Goal: Task Accomplishment & Management: Use online tool/utility

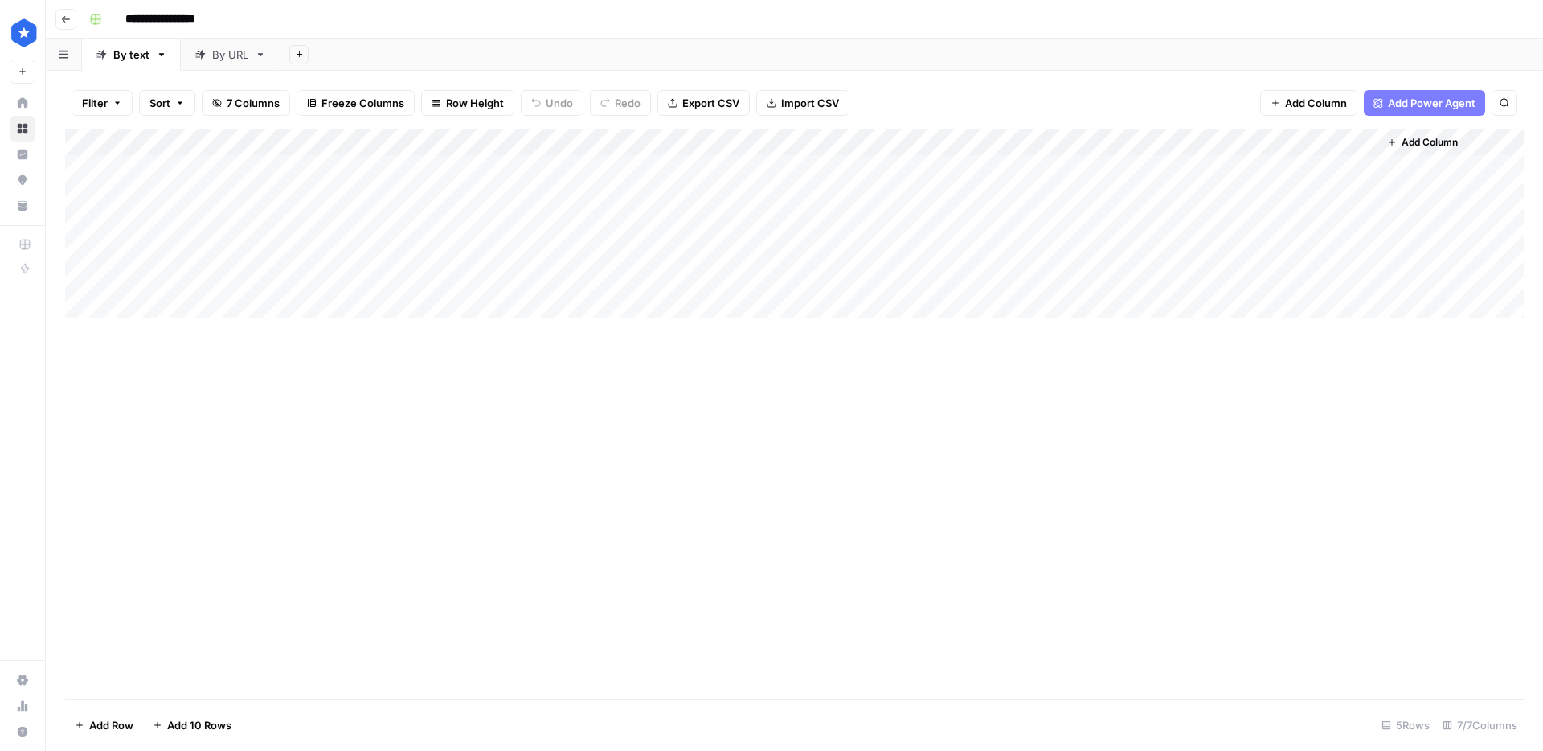
click at [205, 62] on link "By URL" at bounding box center [230, 55] width 99 height 32
click at [322, 223] on div "Add Column" at bounding box center [794, 224] width 1459 height 190
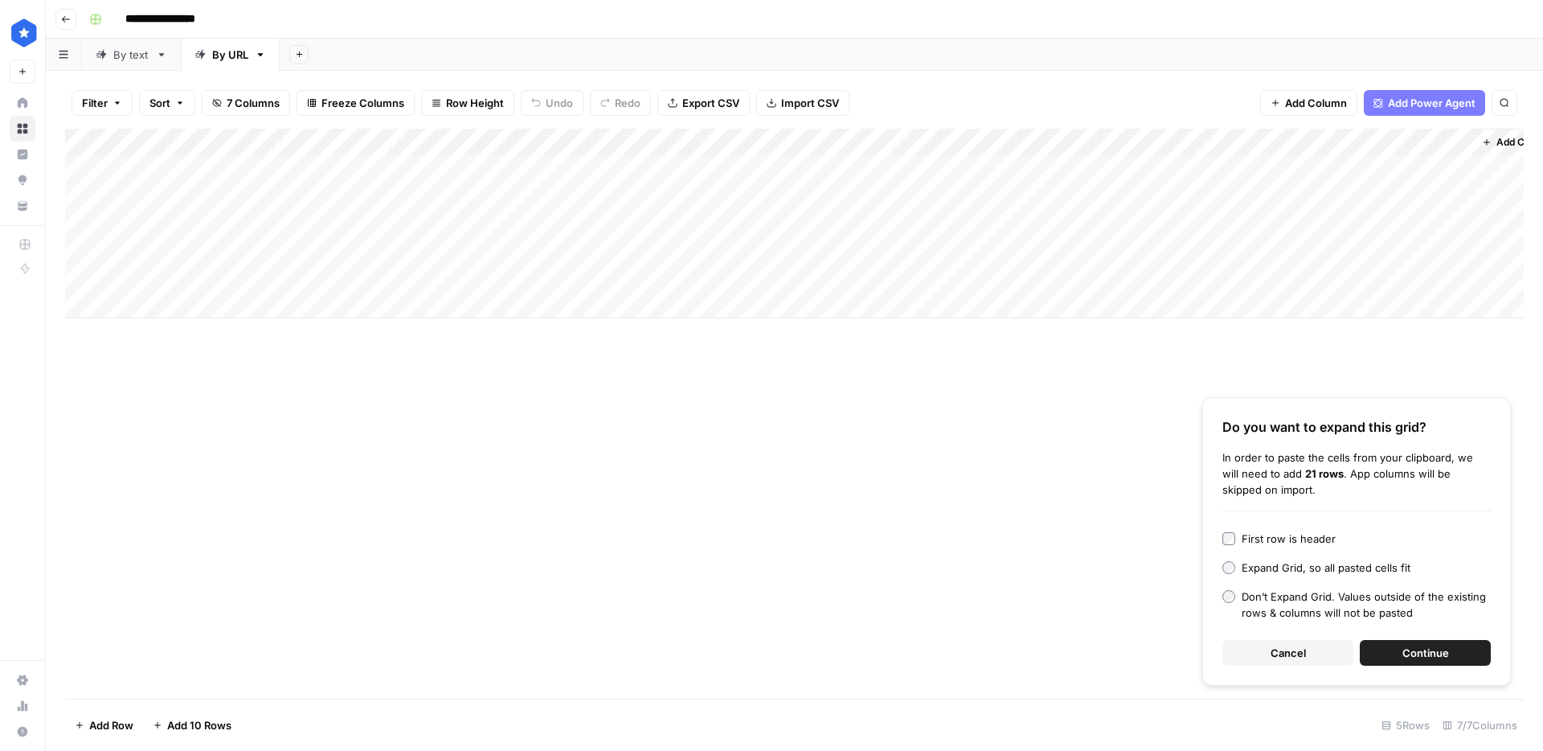
click at [1427, 658] on span "Continue" at bounding box center [1426, 653] width 47 height 16
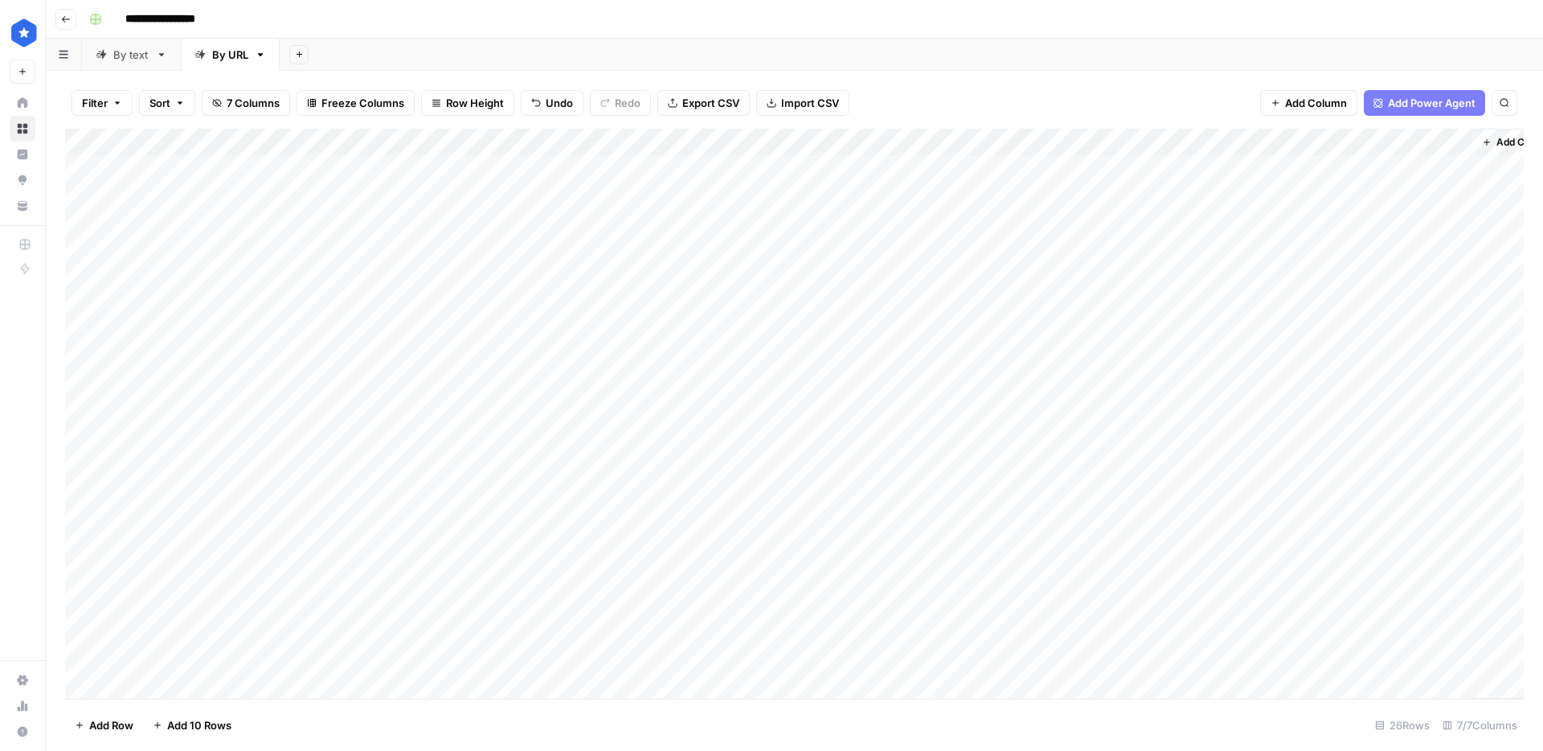
click at [449, 219] on div "Add Column" at bounding box center [794, 414] width 1459 height 570
click at [331, 225] on div "Add Column" at bounding box center [794, 414] width 1459 height 570
click at [331, 225] on body "**********" at bounding box center [771, 375] width 1543 height 751
click at [407, 279] on div "Add Column" at bounding box center [794, 414] width 1459 height 570
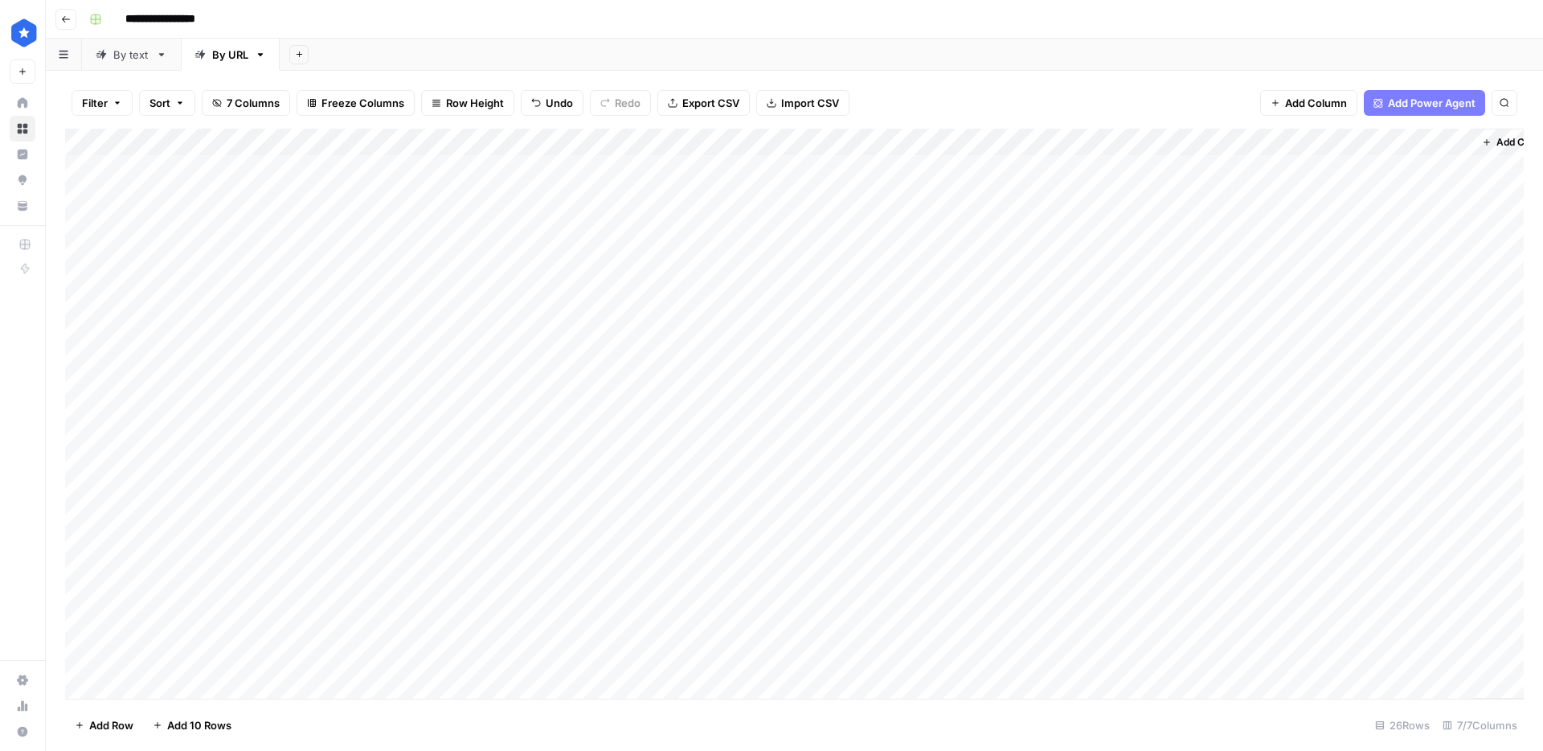
click at [855, 142] on div "Add Column" at bounding box center [794, 414] width 1459 height 570
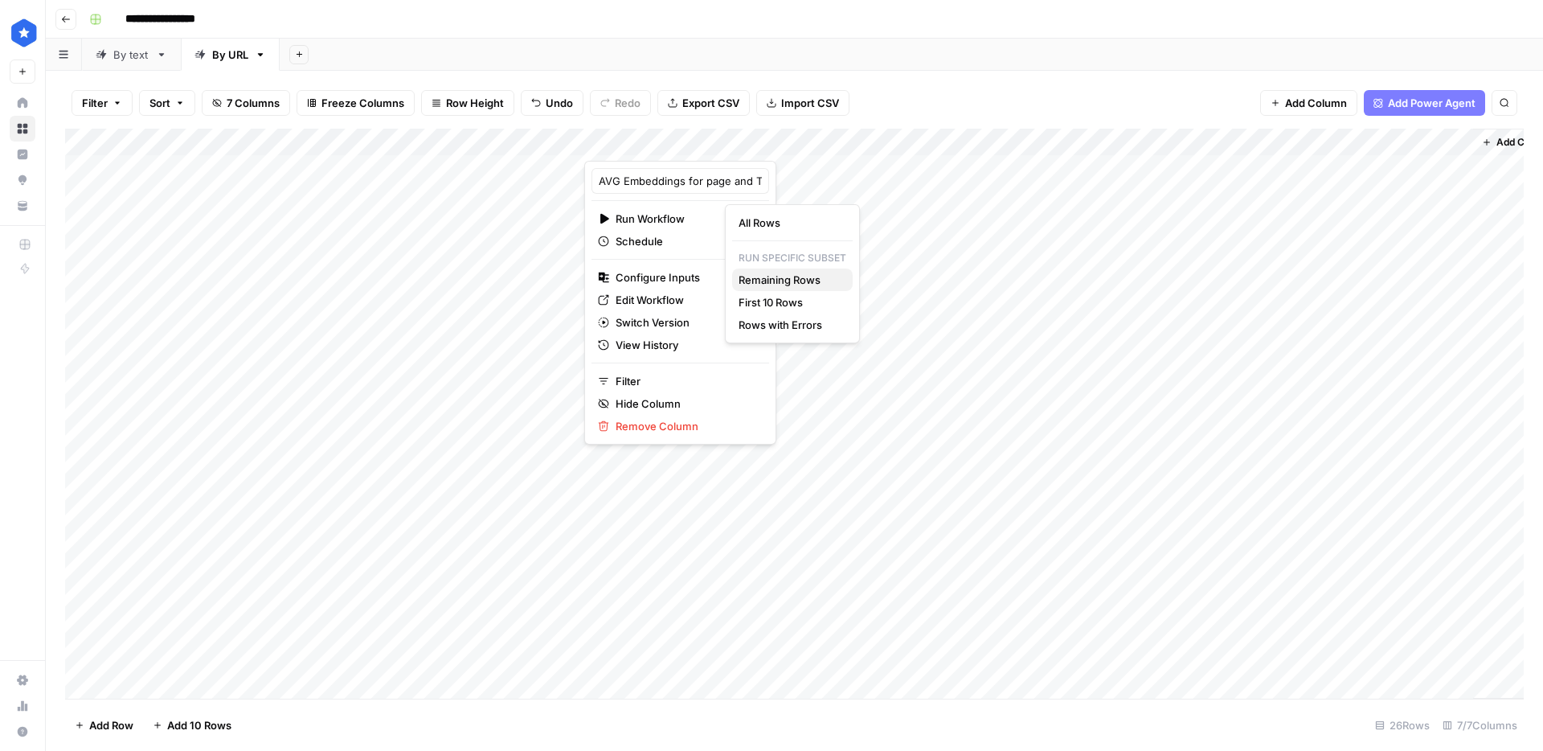
click at [788, 286] on span "Remaining Rows" at bounding box center [789, 280] width 101 height 16
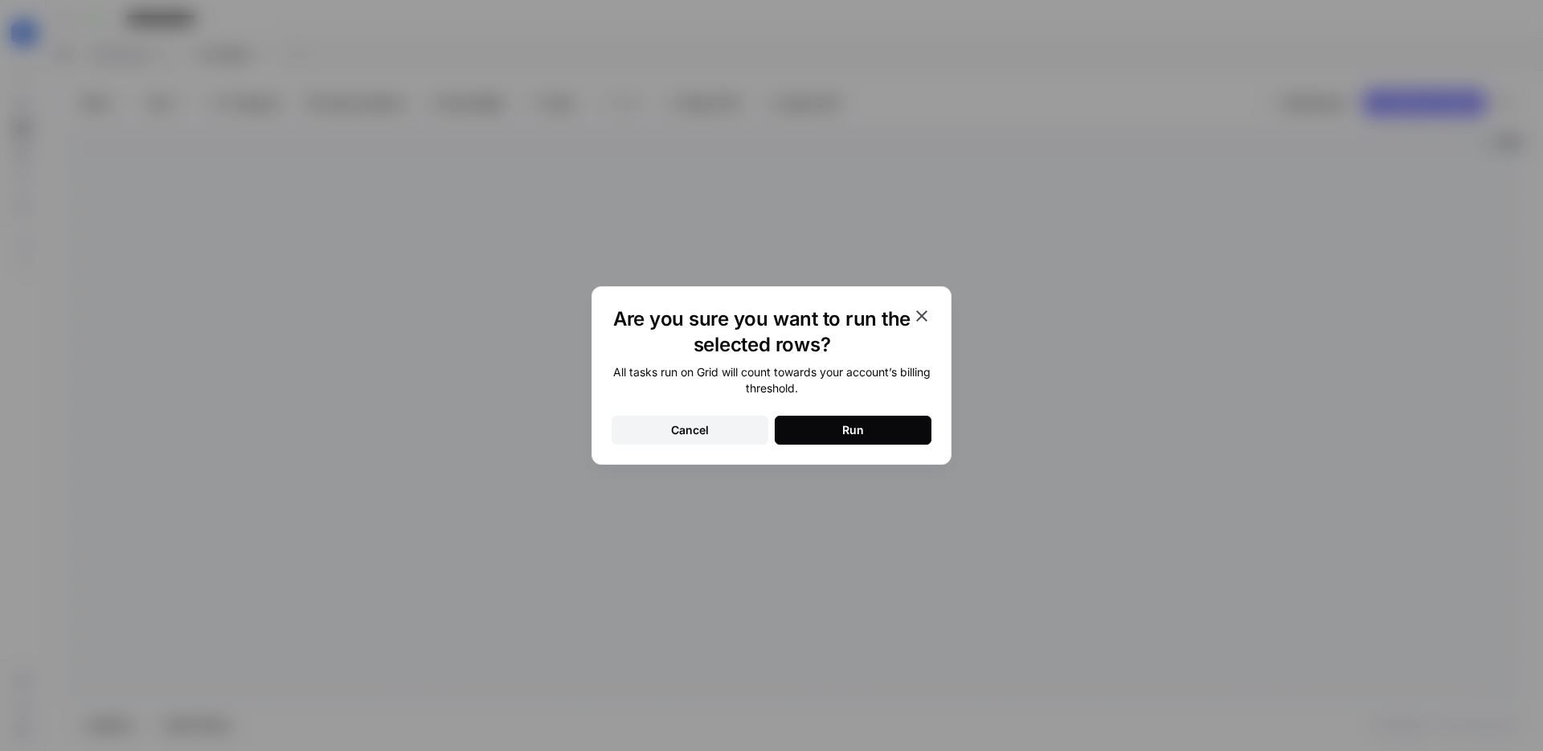
click at [826, 415] on div "All tasks run on Grid will count towards your account’s billing threshold. Canc…" at bounding box center [772, 404] width 320 height 80
click at [828, 431] on button "Run" at bounding box center [853, 430] width 157 height 29
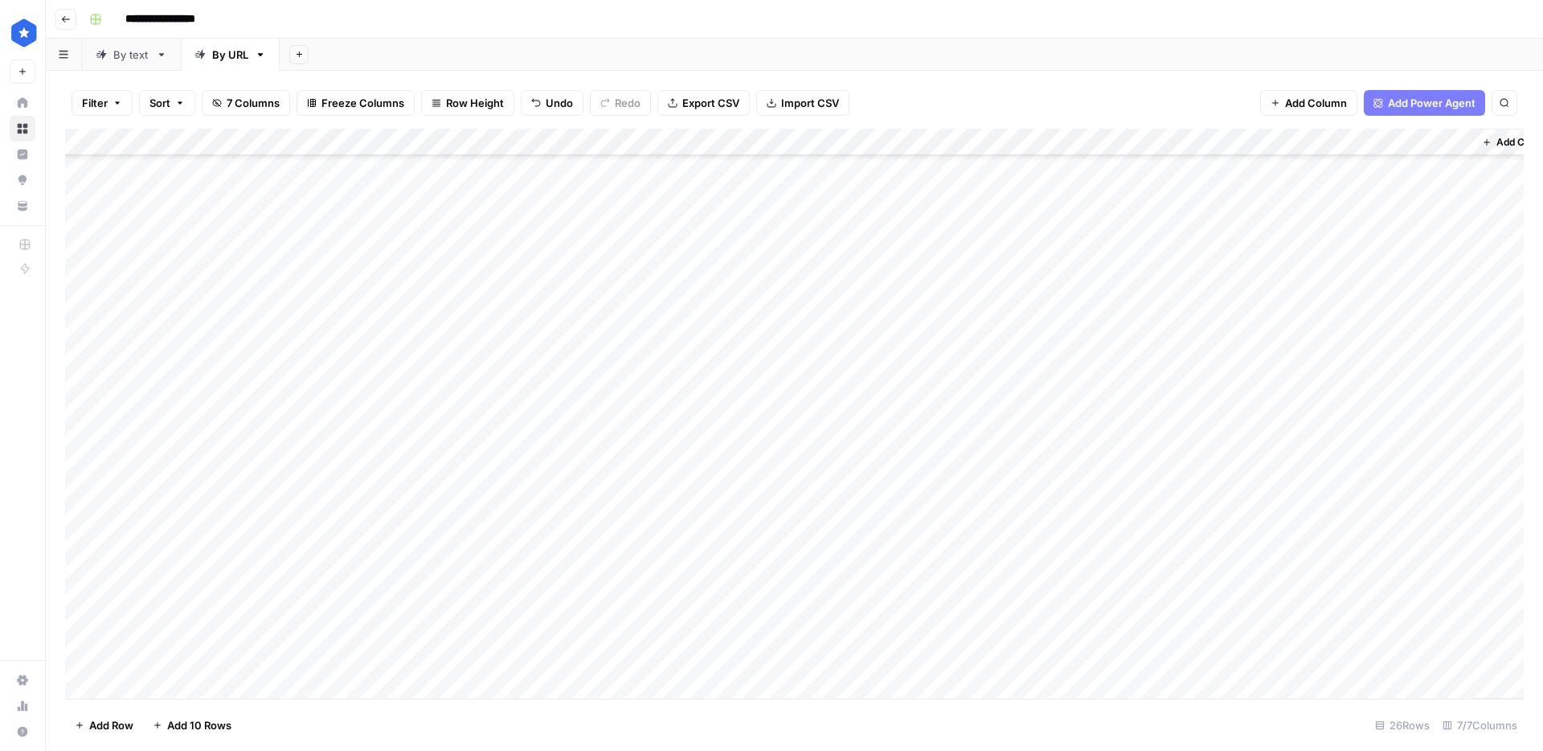
scroll to position [194, 0]
click at [948, 592] on div "Add Column" at bounding box center [794, 414] width 1459 height 570
click at [935, 433] on div "Add Column" at bounding box center [794, 414] width 1459 height 570
click at [955, 220] on div "Add Column" at bounding box center [794, 414] width 1459 height 570
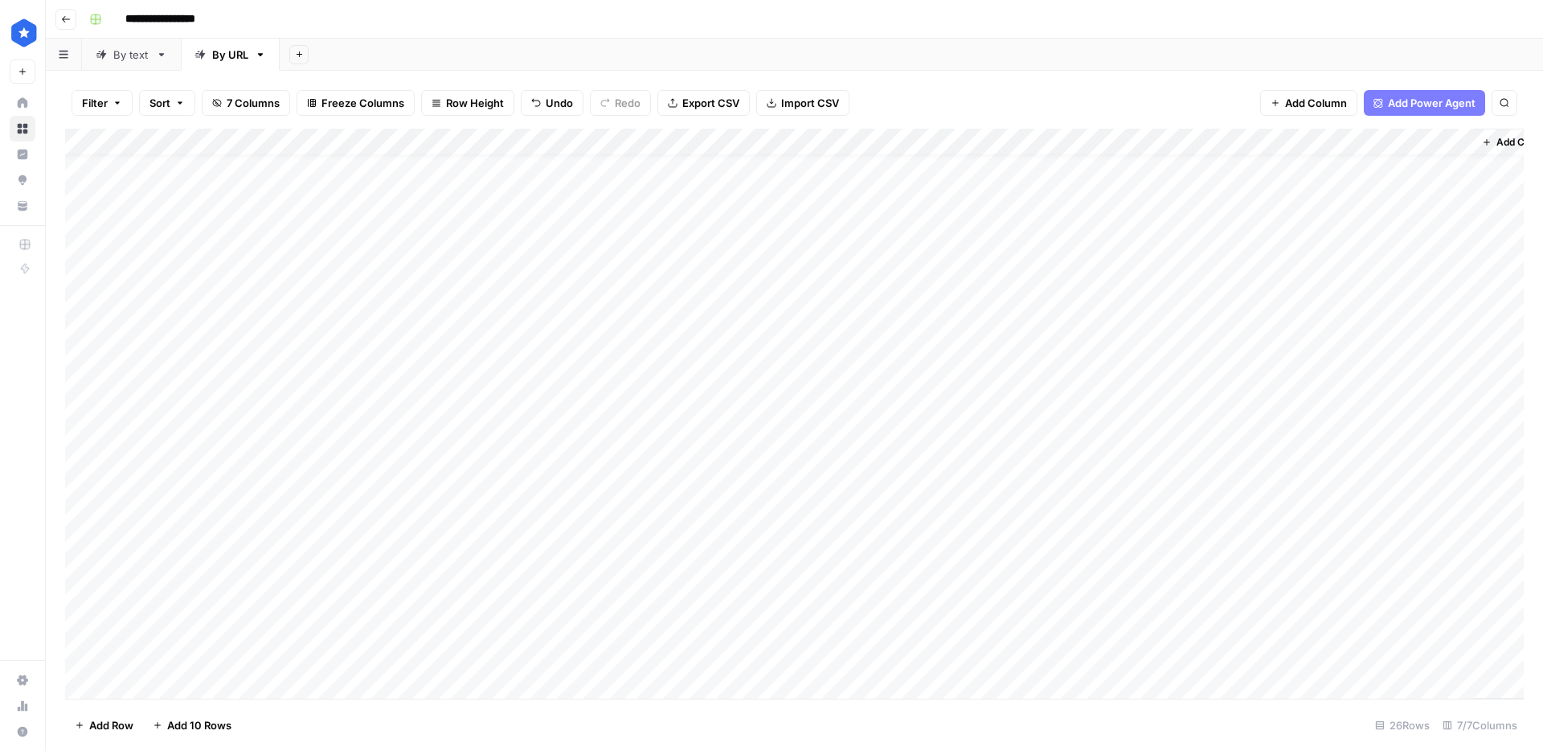
scroll to position [23, 0]
click at [967, 575] on div "Add Column" at bounding box center [794, 414] width 1459 height 570
click at [942, 611] on div "Add Column" at bounding box center [794, 414] width 1459 height 570
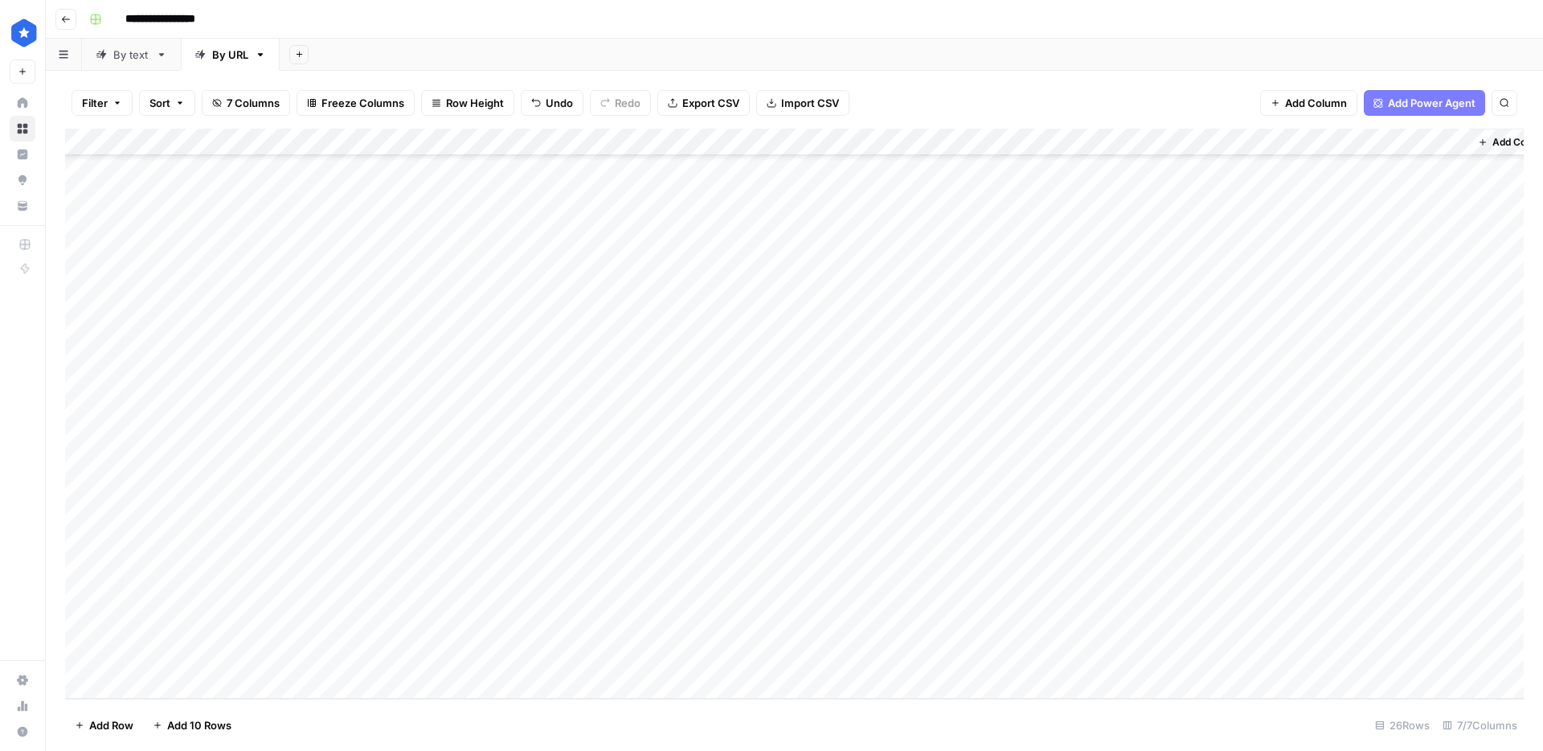
click at [952, 416] on div "Add Column" at bounding box center [794, 414] width 1459 height 570
click at [145, 47] on div "By text" at bounding box center [131, 55] width 36 height 16
click at [320, 274] on div "Add Column" at bounding box center [794, 224] width 1459 height 190
click at [335, 274] on div "Add Column" at bounding box center [794, 224] width 1459 height 190
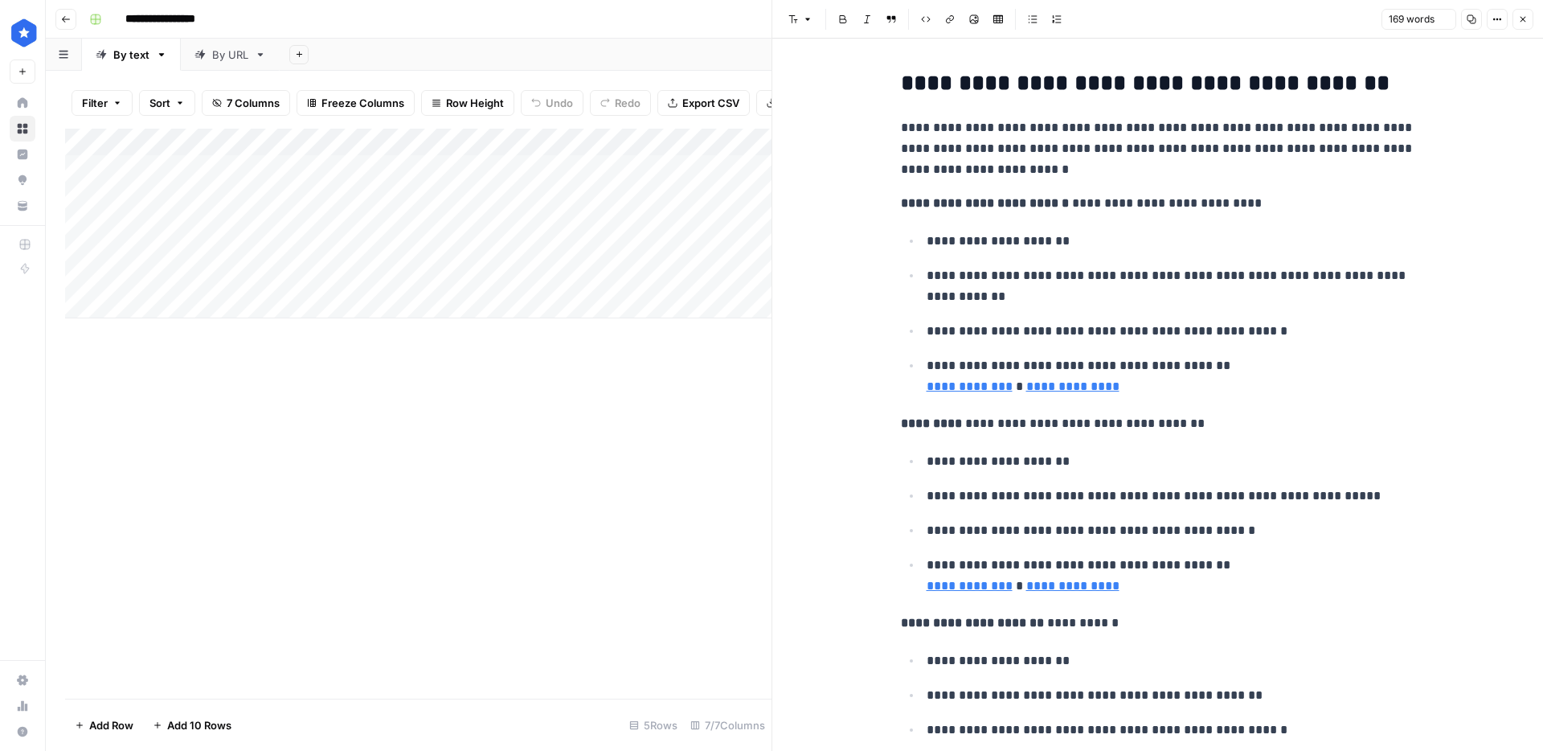
click at [994, 87] on div "**********" at bounding box center [1158, 462] width 534 height 796
click at [416, 233] on div "Add Column" at bounding box center [418, 224] width 707 height 190
click at [421, 250] on div "Add Column" at bounding box center [418, 224] width 707 height 190
click at [426, 272] on div "Add Column" at bounding box center [418, 224] width 707 height 190
click at [623, 277] on div "Add Column" at bounding box center [418, 224] width 707 height 190
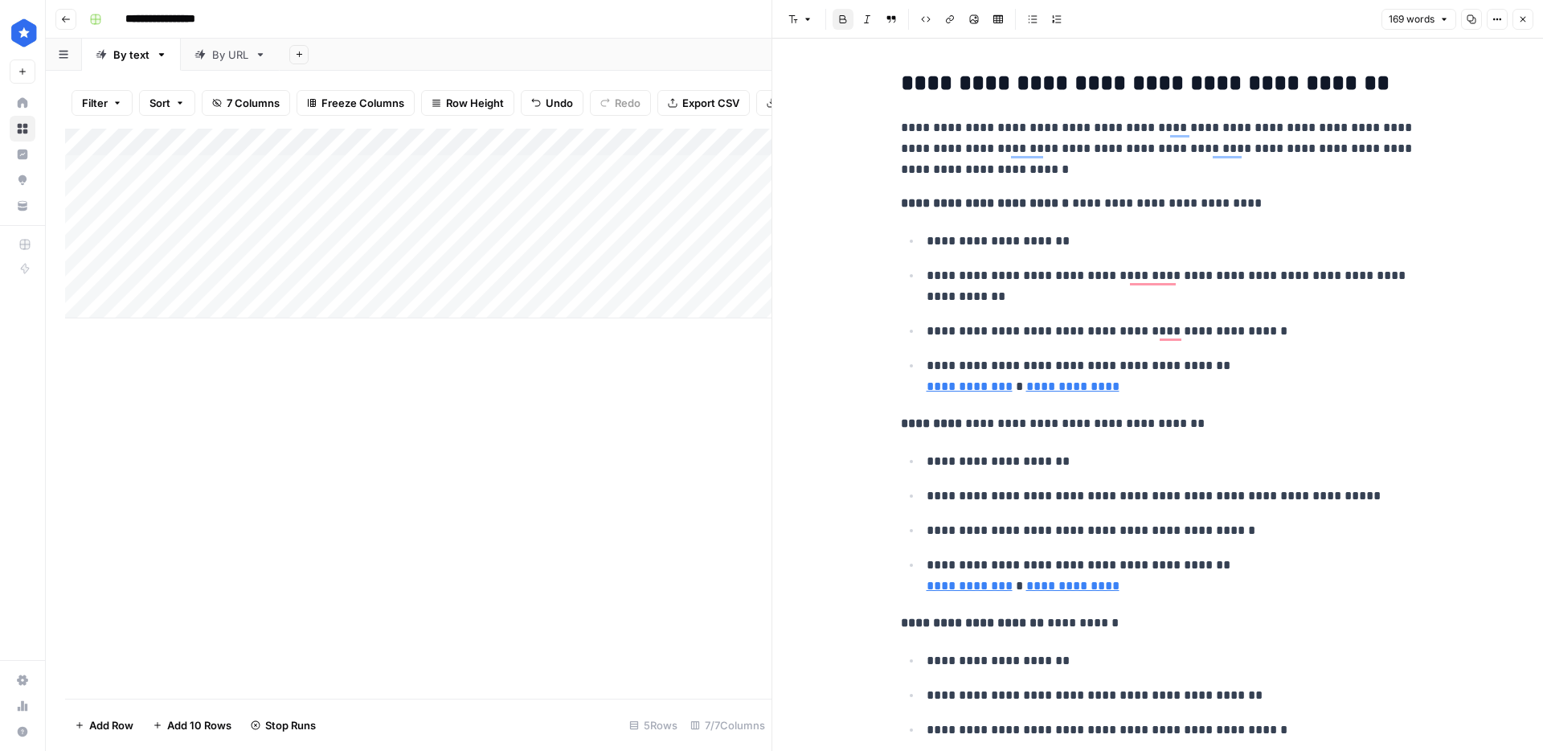
click at [1518, 23] on icon "button" at bounding box center [1523, 19] width 10 height 10
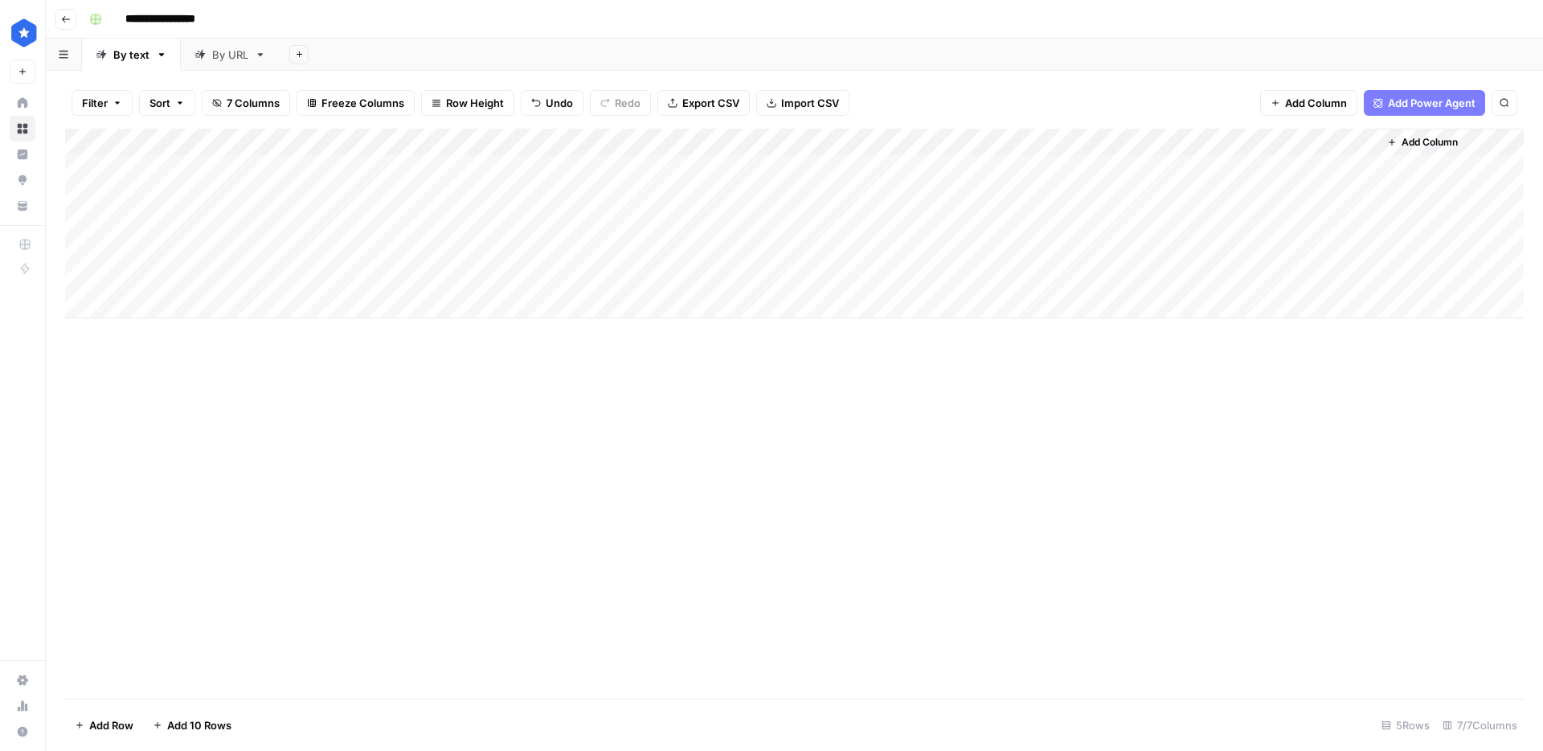
click at [754, 277] on div "Add Column" at bounding box center [794, 224] width 1459 height 190
click at [342, 280] on div "Add Column" at bounding box center [794, 224] width 1459 height 190
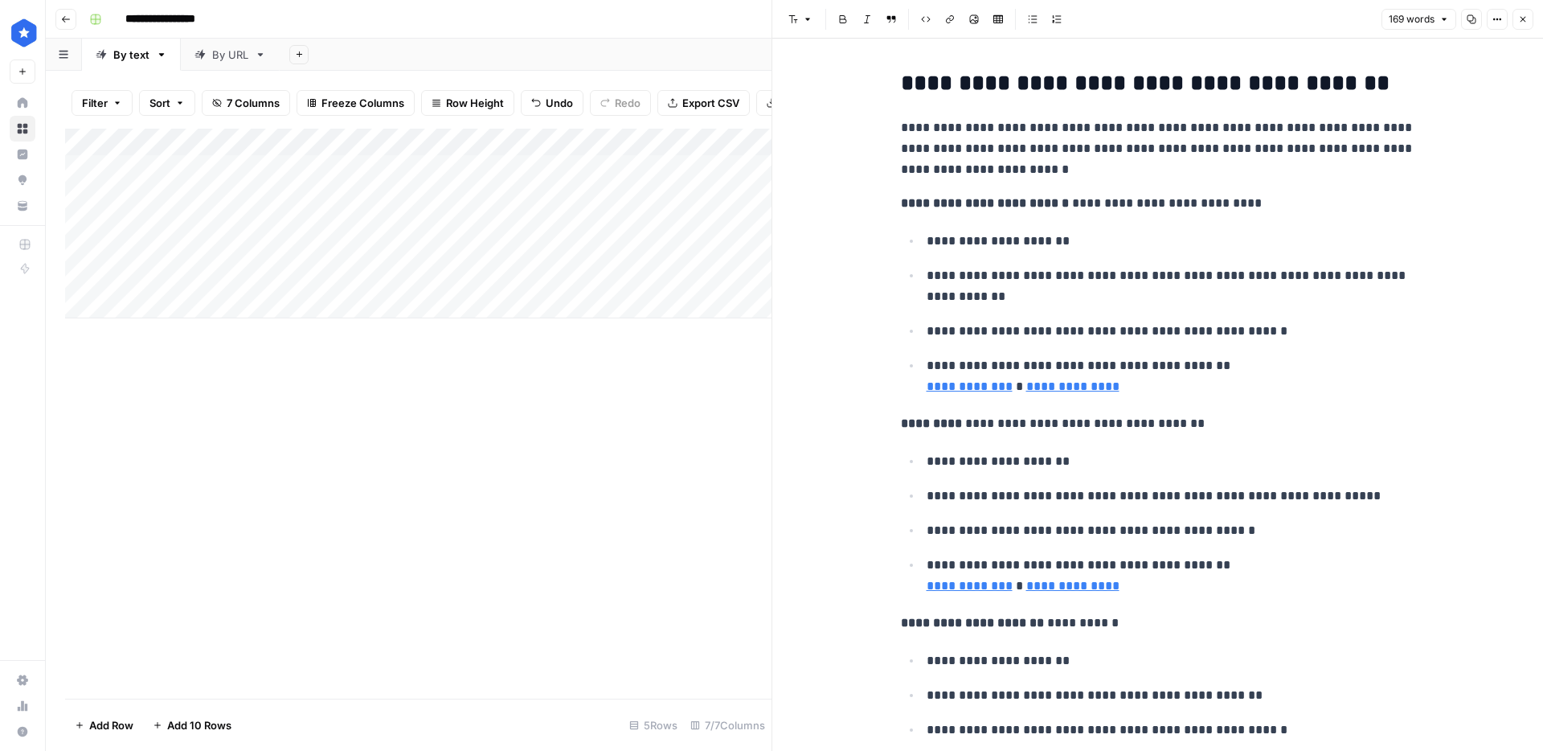
click at [1259, 87] on h2 "**********" at bounding box center [1158, 84] width 514 height 26
drag, startPoint x: 978, startPoint y: 89, endPoint x: 837, endPoint y: 87, distance: 141.5
click at [837, 87] on div "**********" at bounding box center [1157, 475] width 771 height 873
click at [937, 86] on h2 "**********" at bounding box center [1158, 84] width 514 height 26
drag, startPoint x: 1186, startPoint y: 84, endPoint x: 873, endPoint y: 85, distance: 312.7
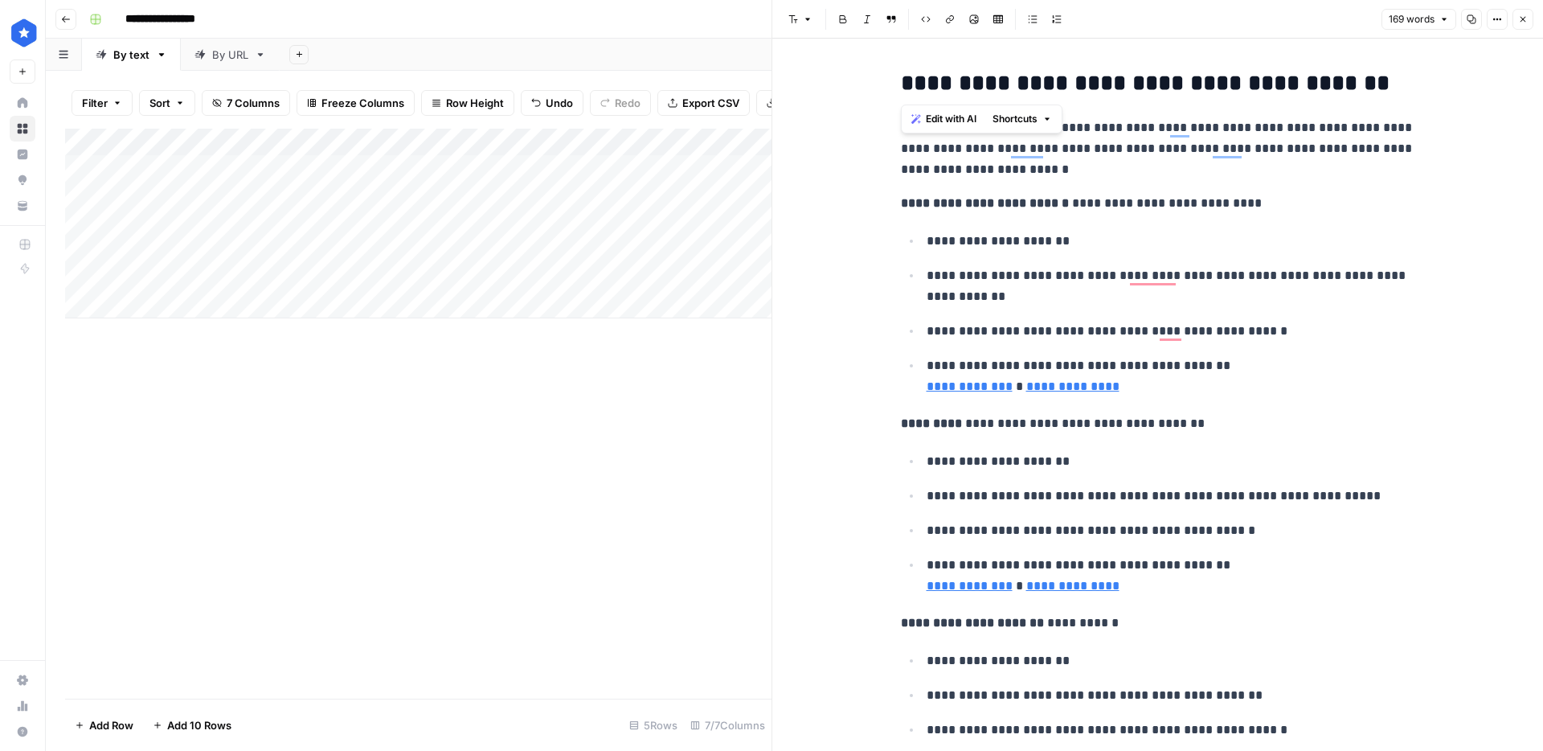
click at [873, 85] on div "**********" at bounding box center [1157, 475] width 771 height 873
drag, startPoint x: 1036, startPoint y: 207, endPoint x: 890, endPoint y: 201, distance: 146.4
click at [892, 195] on div "**********" at bounding box center [1158, 462] width 534 height 796
click at [863, 428] on div "**********" at bounding box center [1157, 475] width 771 height 873
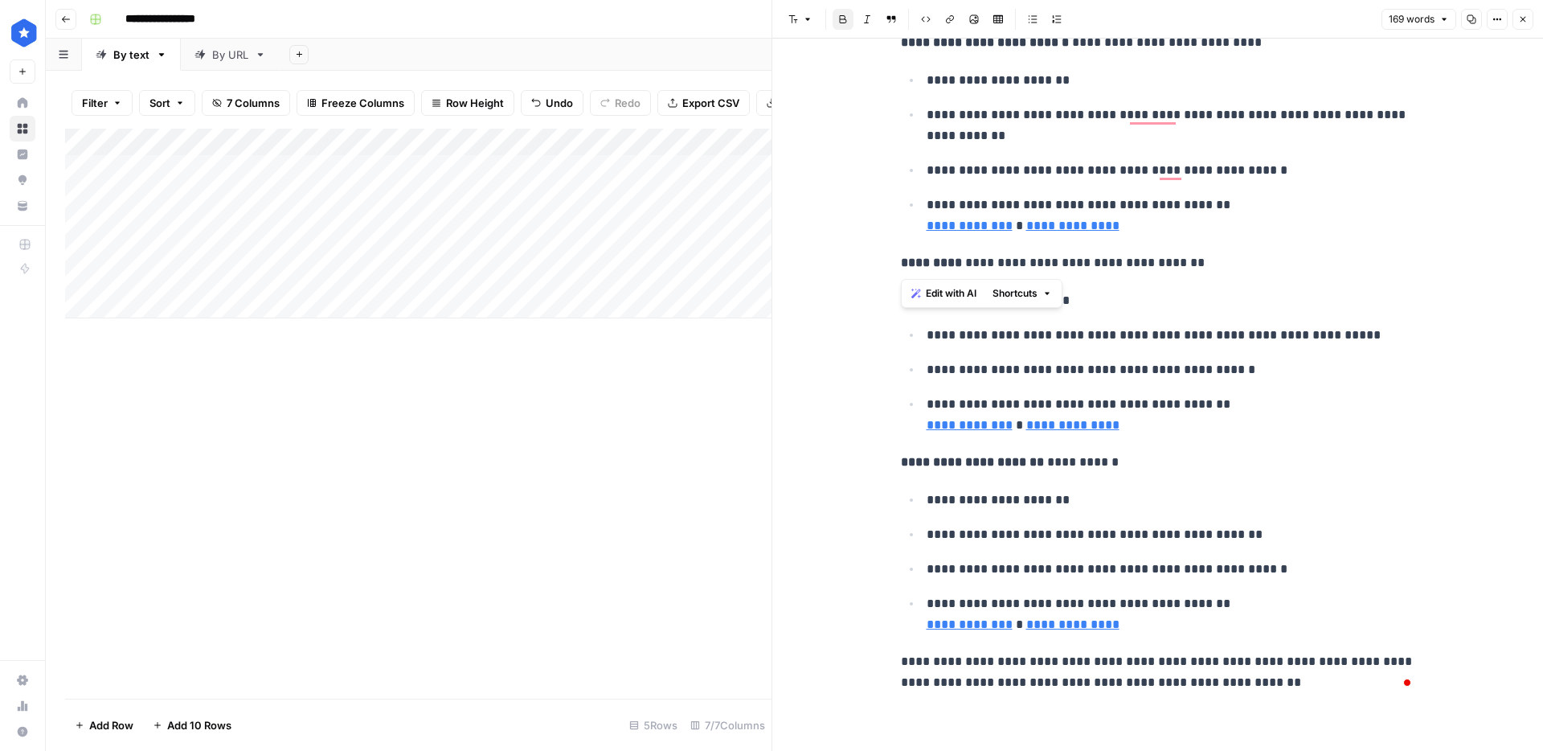
scroll to position [158, 0]
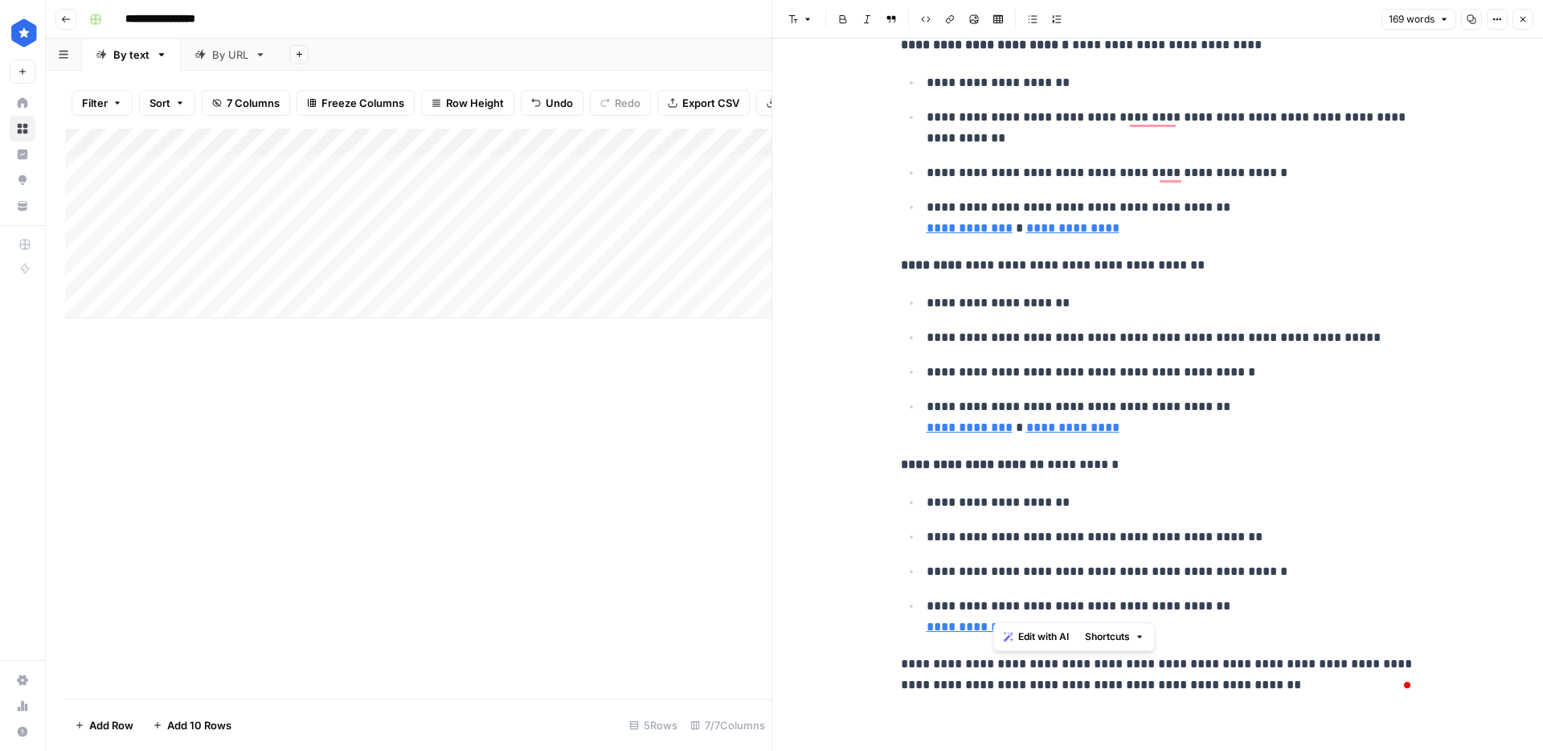
drag, startPoint x: 1246, startPoint y: 613, endPoint x: 987, endPoint y: 457, distance: 302.6
click at [987, 457] on div "**********" at bounding box center [1158, 304] width 534 height 796
click at [1186, 382] on p "**********" at bounding box center [1171, 372] width 489 height 21
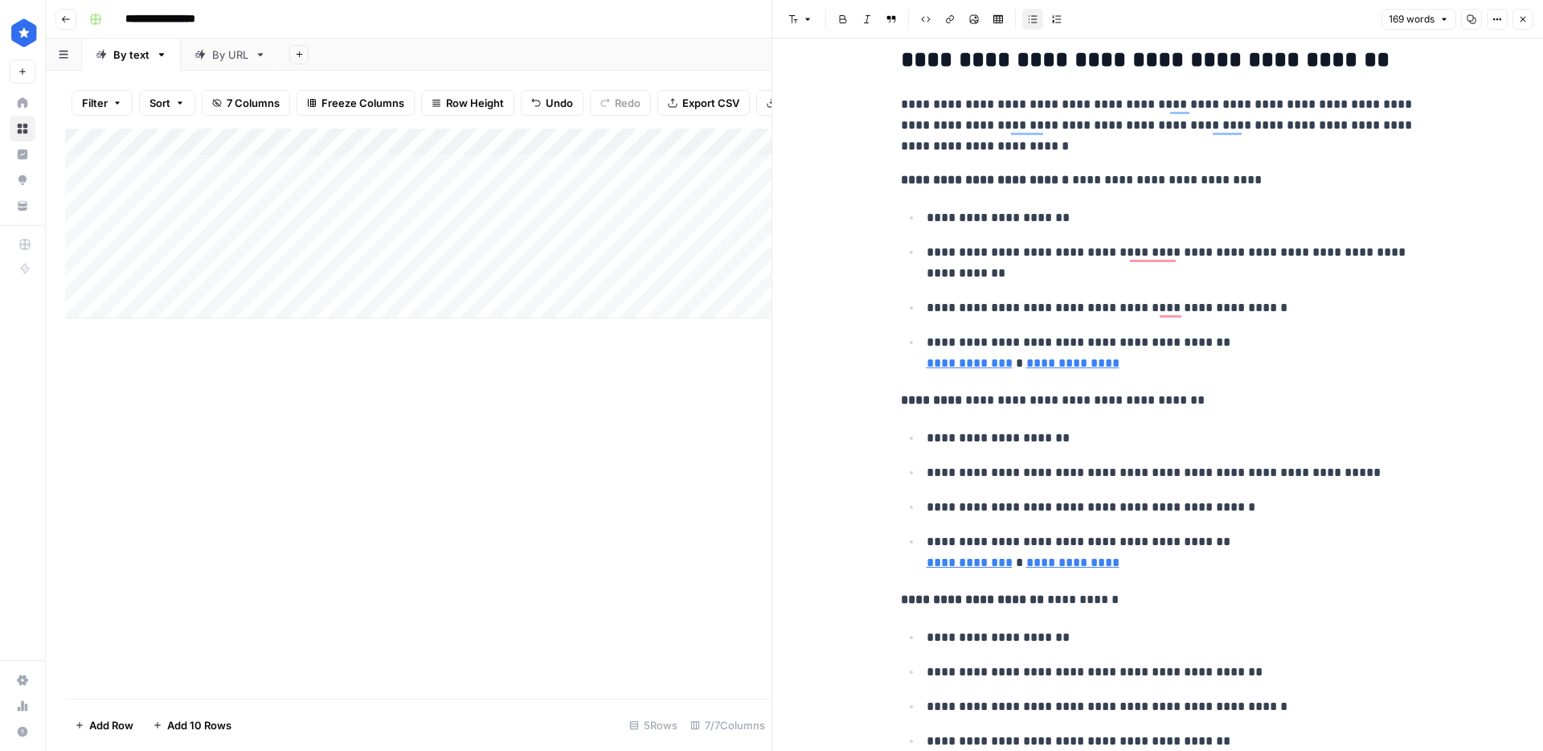
scroll to position [0, 0]
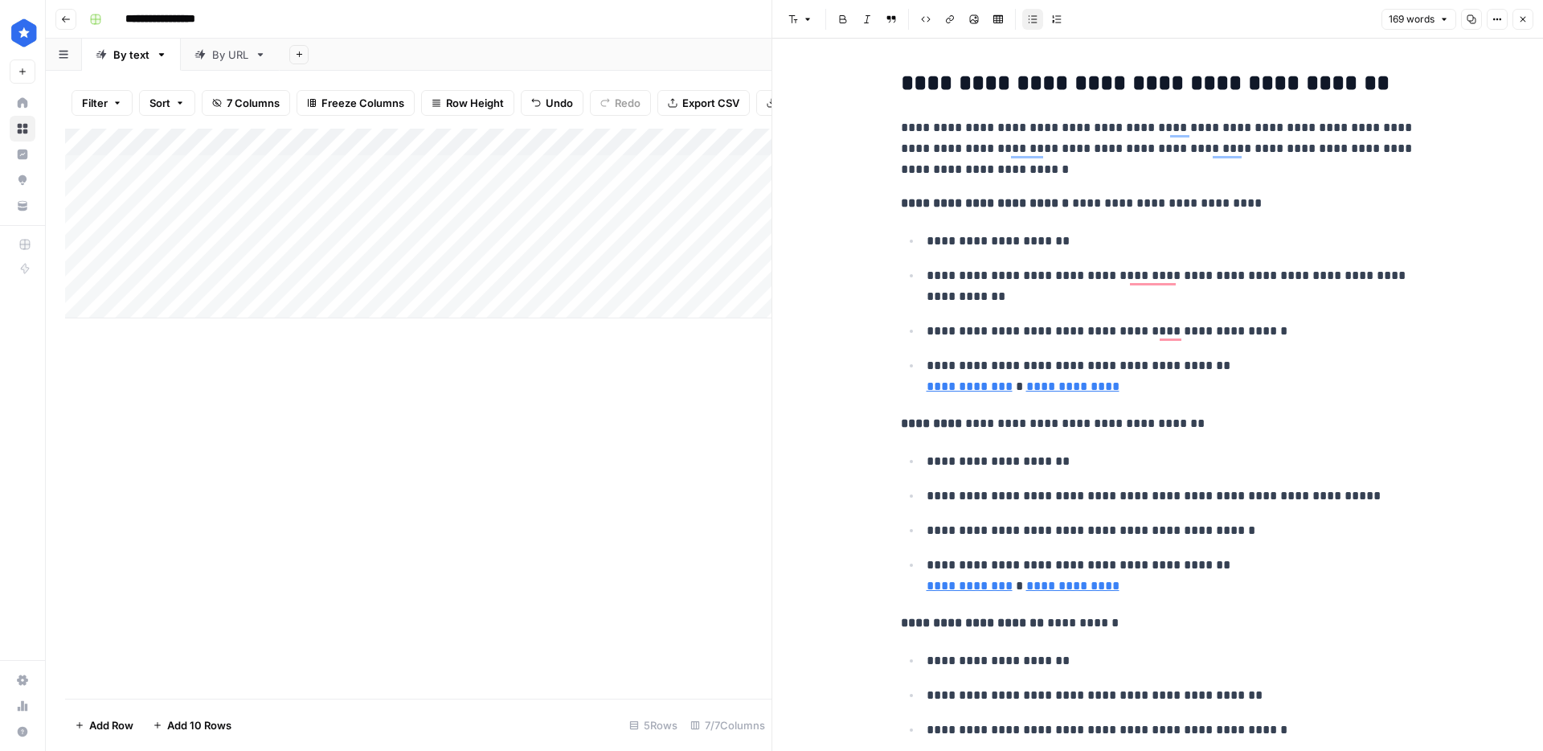
drag, startPoint x: 1091, startPoint y: 557, endPoint x: 1059, endPoint y: 436, distance: 125.4
click at [1060, 437] on div "**********" at bounding box center [1158, 462] width 534 height 796
click at [1211, 525] on p "**********" at bounding box center [1171, 530] width 489 height 21
click at [1179, 219] on div "**********" at bounding box center [1158, 462] width 534 height 796
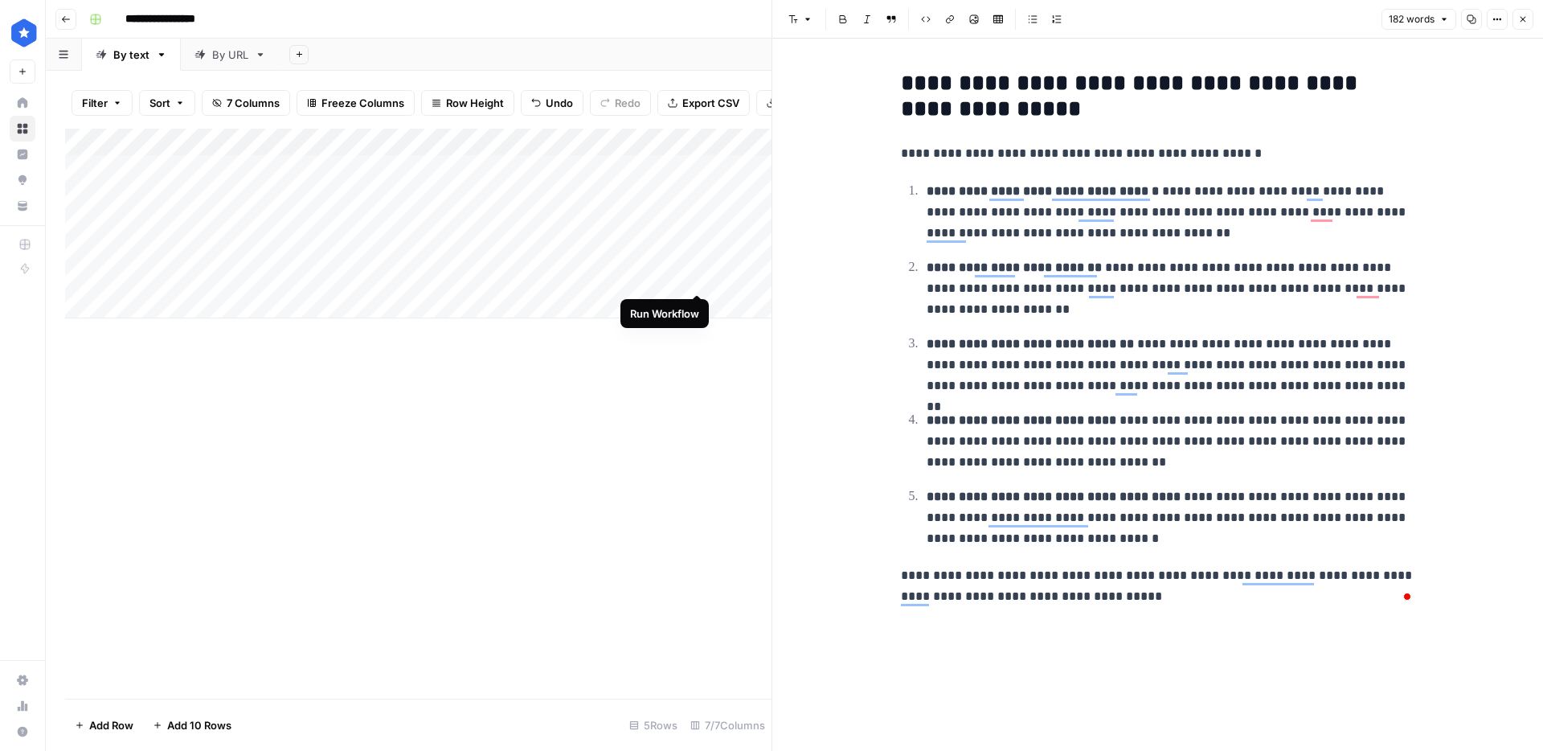
click at [701, 277] on div "Add Column" at bounding box center [418, 224] width 707 height 190
click at [494, 277] on div "Add Column" at bounding box center [418, 224] width 707 height 190
click at [235, 53] on div "By URL" at bounding box center [230, 55] width 36 height 16
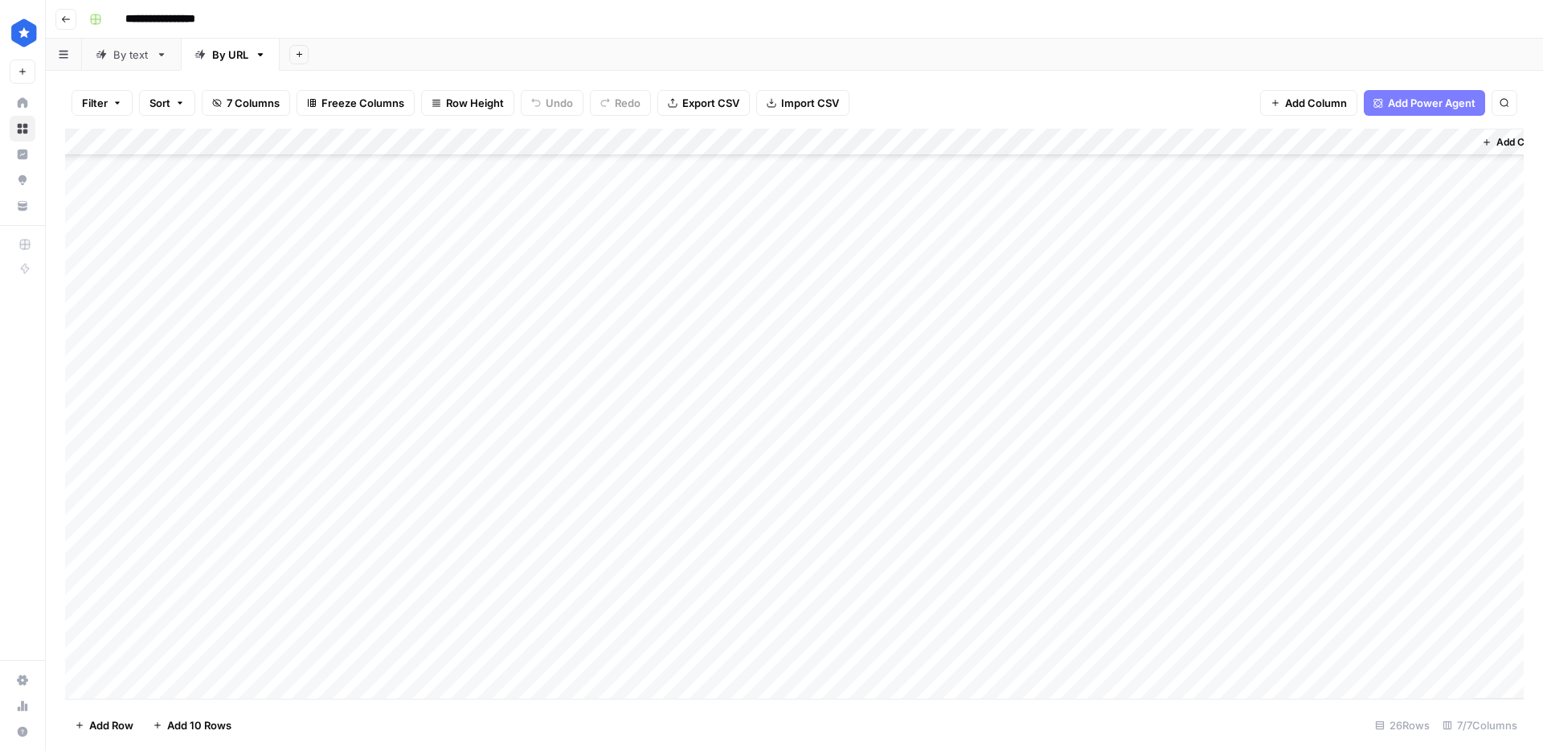
scroll to position [194, 0]
click at [1432, 142] on div "Add Column" at bounding box center [794, 414] width 1459 height 570
click at [825, 649] on div "Add Column" at bounding box center [794, 414] width 1459 height 570
click at [858, 654] on div "Add Column" at bounding box center [794, 414] width 1459 height 570
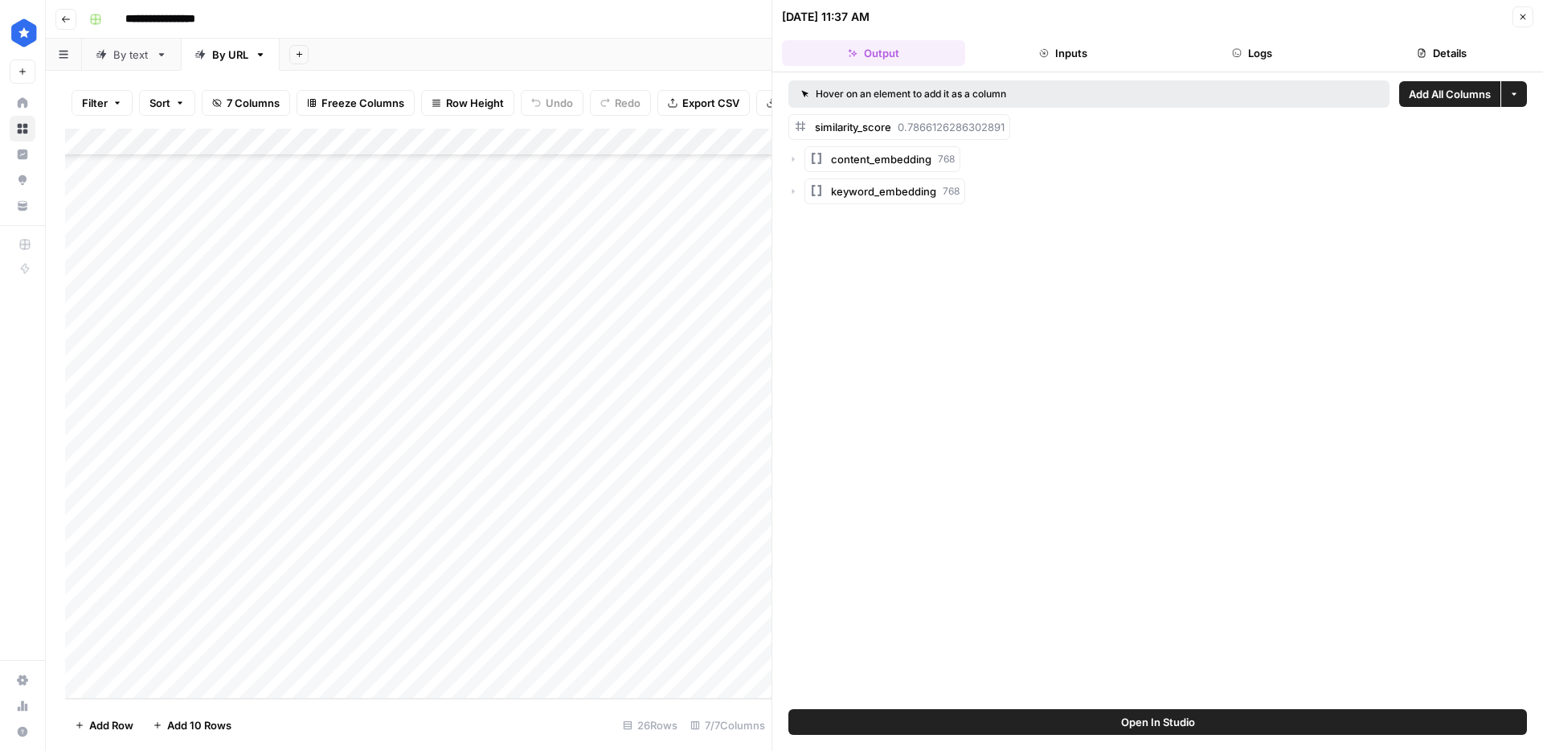
click at [1436, 59] on button "Details" at bounding box center [1441, 53] width 183 height 26
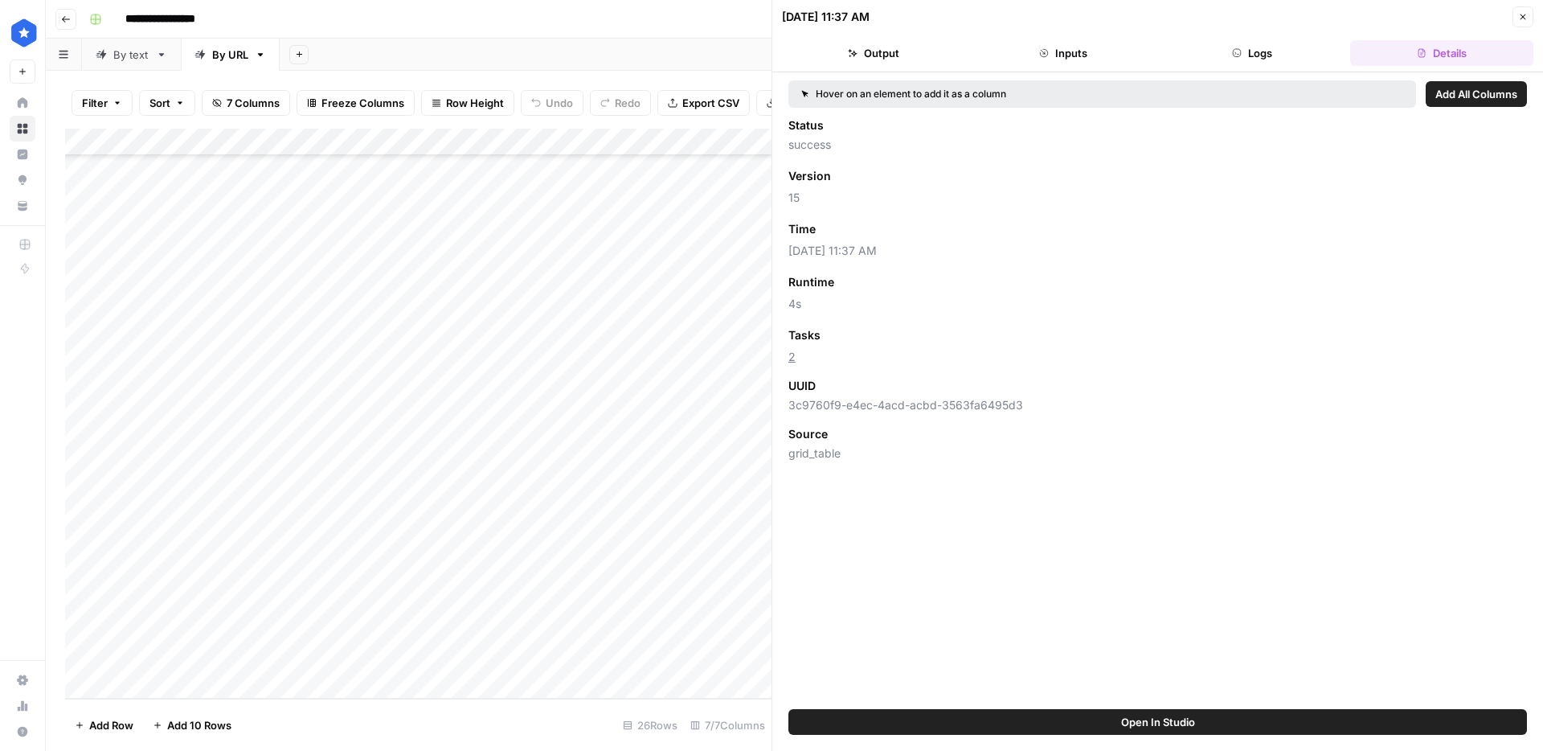
click at [889, 229] on span "Add as Column" at bounding box center [864, 229] width 70 height 14
click at [1529, 16] on button "Close" at bounding box center [1523, 16] width 21 height 21
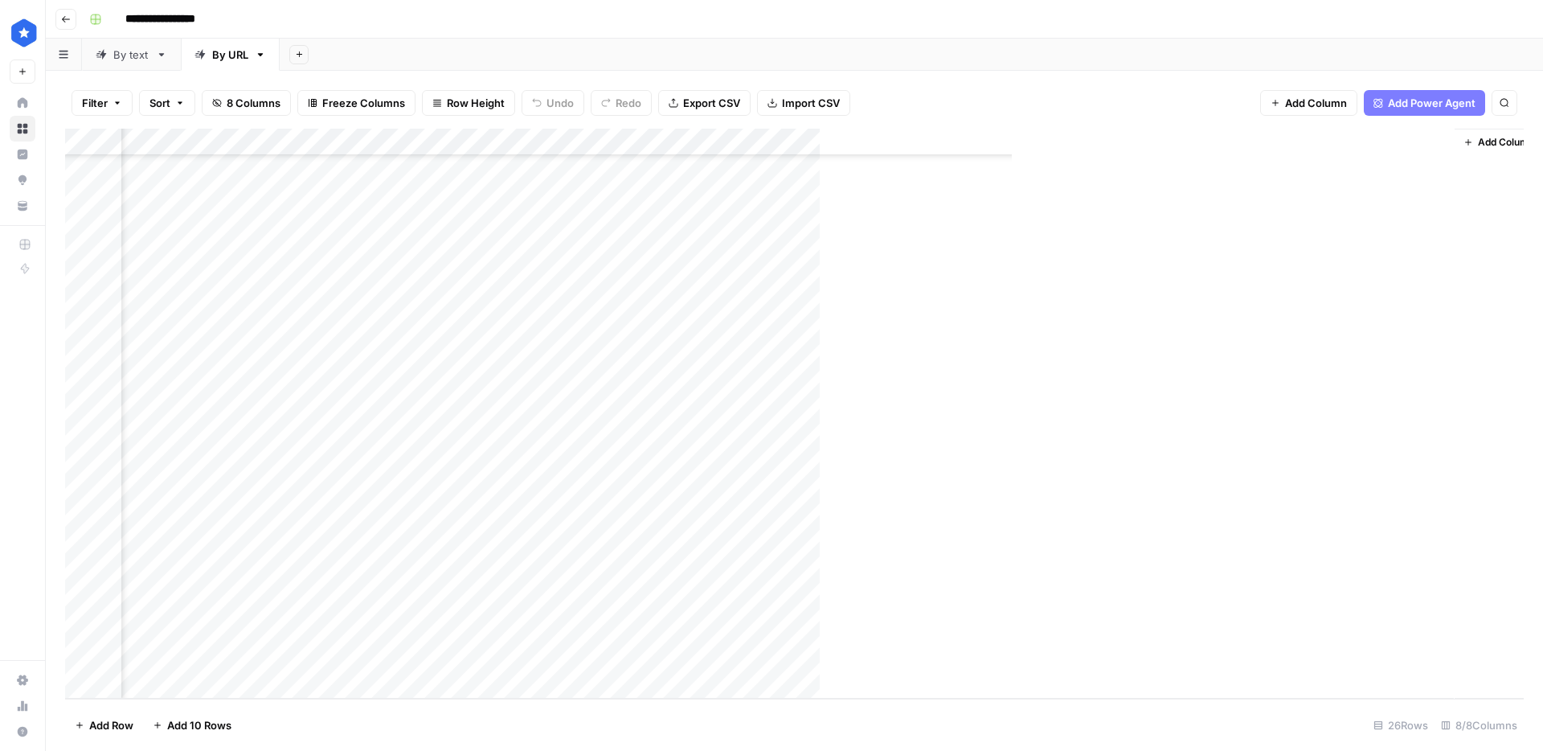
scroll to position [194, 164]
drag, startPoint x: 771, startPoint y: 144, endPoint x: 1317, endPoint y: 148, distance: 545.8
click at [1317, 148] on div "Add Column" at bounding box center [794, 414] width 1459 height 570
click at [1301, 146] on div "Add Column" at bounding box center [794, 414] width 1459 height 570
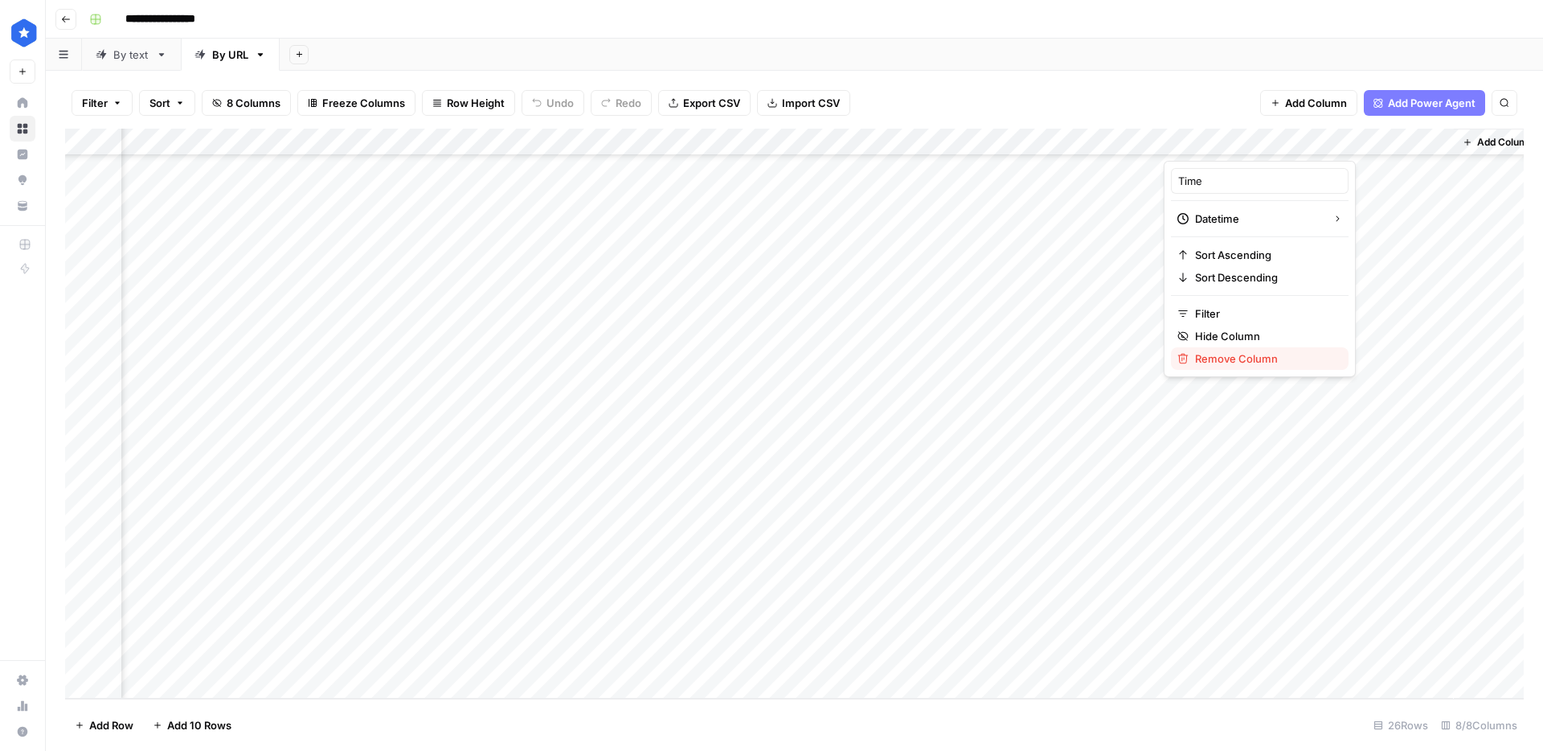
click at [1241, 358] on span "Remove Column" at bounding box center [1265, 358] width 141 height 16
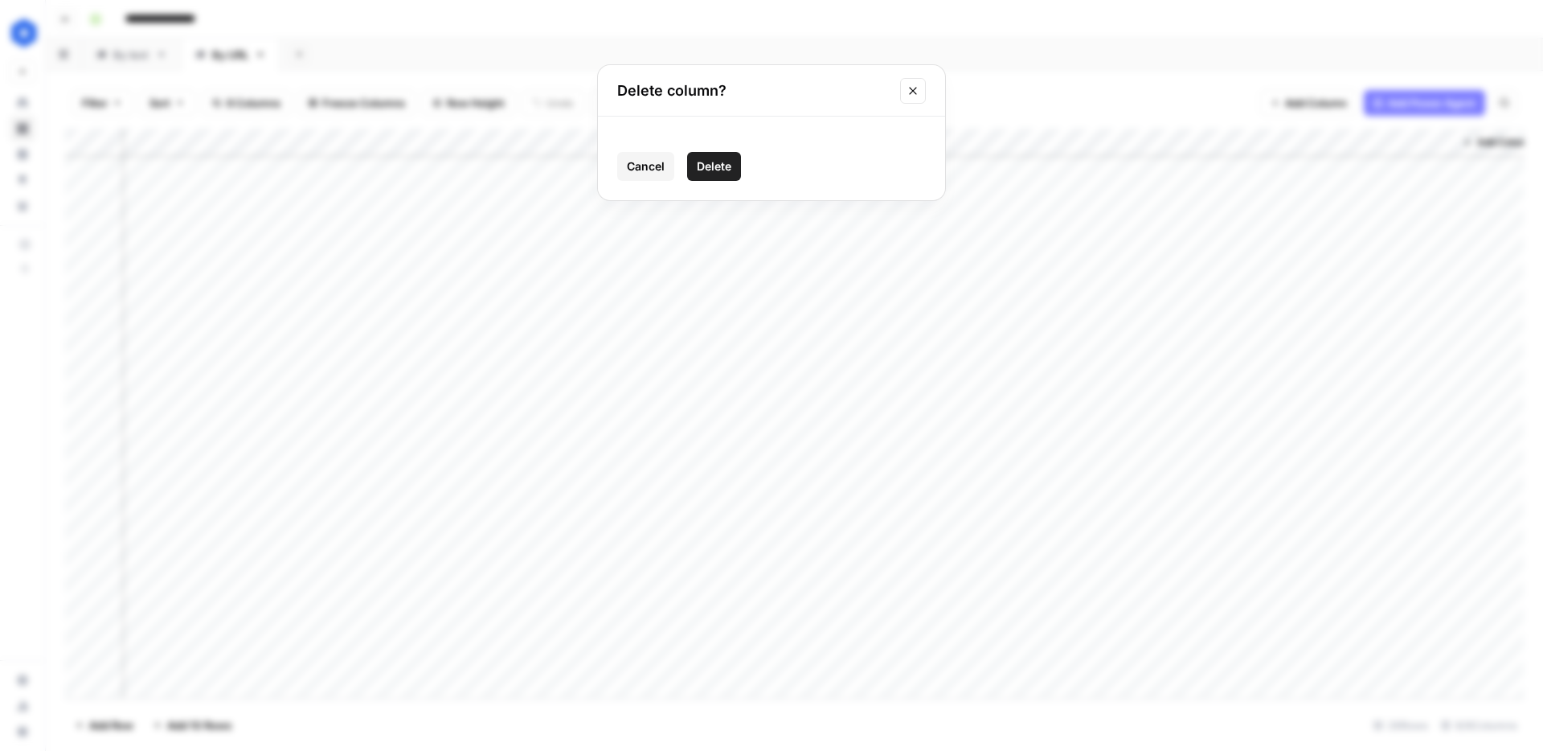
click at [719, 163] on span "Delete" at bounding box center [714, 166] width 35 height 16
drag, startPoint x: 895, startPoint y: 145, endPoint x: 768, endPoint y: 157, distance: 127.6
click at [768, 156] on div "Add Column" at bounding box center [794, 414] width 1459 height 570
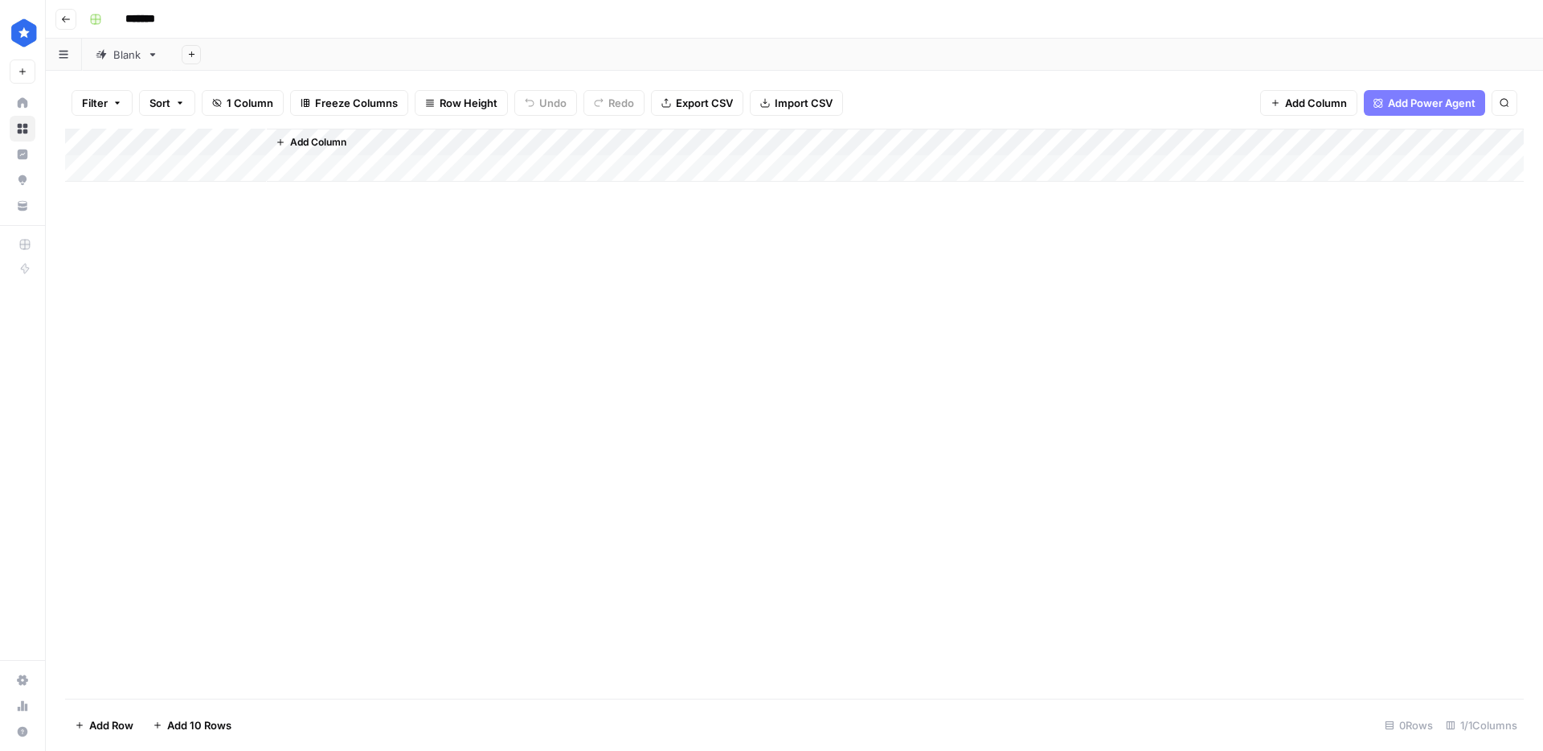
click at [127, 53] on div "Blank" at bounding box center [126, 55] width 27 height 16
click at [366, 371] on div "Add Column" at bounding box center [794, 414] width 1459 height 570
click at [160, 682] on div "Add Column" at bounding box center [794, 414] width 1459 height 570
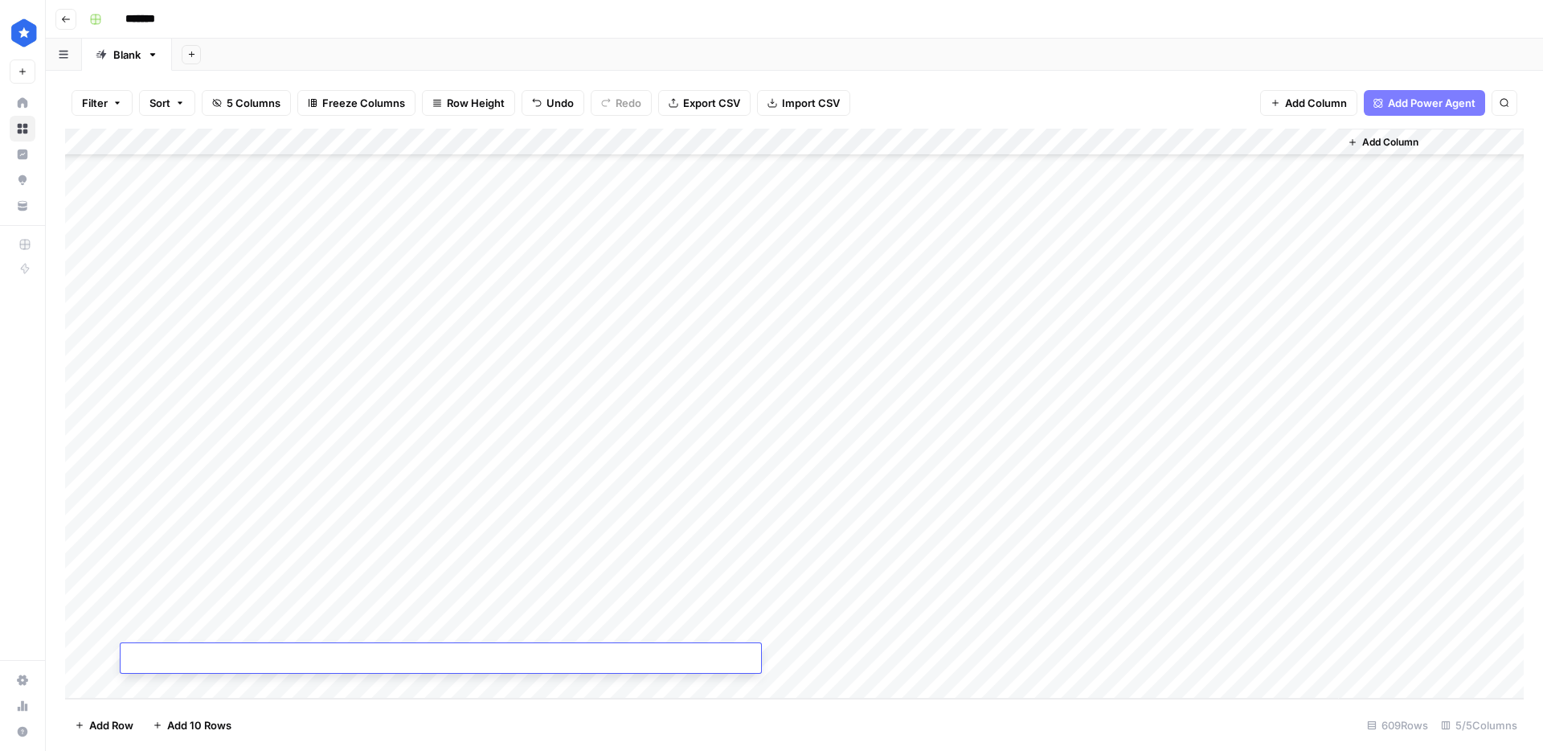
click at [324, 658] on textarea at bounding box center [441, 659] width 641 height 23
paste textarea "**********"
type textarea "**********"
click at [834, 607] on div "Add Column" at bounding box center [794, 414] width 1459 height 570
click at [837, 658] on div "Add Column" at bounding box center [794, 414] width 1459 height 570
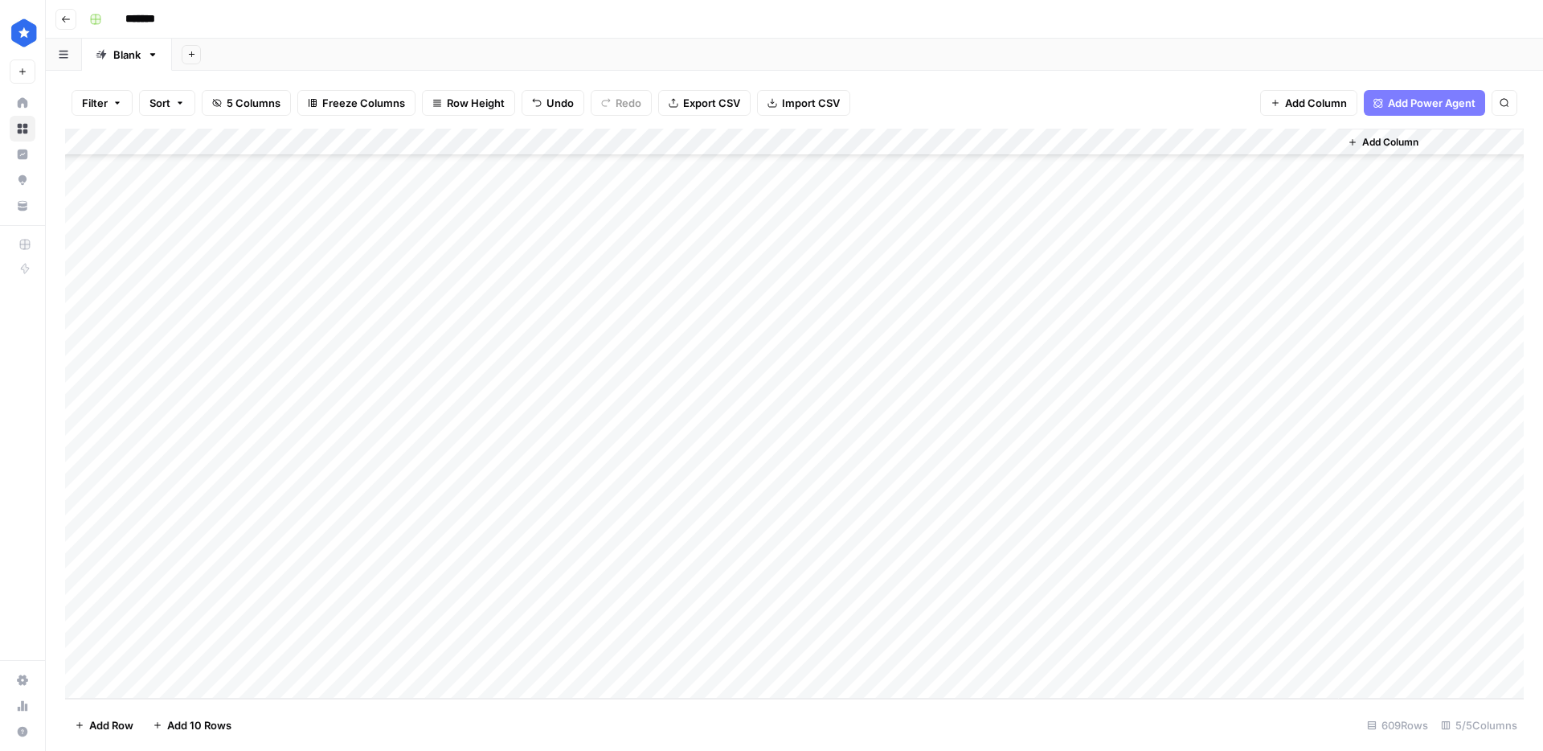
click at [969, 660] on div "Add Column" at bounding box center [794, 414] width 1459 height 570
click at [1236, 662] on div "Add Column" at bounding box center [794, 414] width 1459 height 570
click at [1010, 658] on div "Add Column" at bounding box center [794, 414] width 1459 height 570
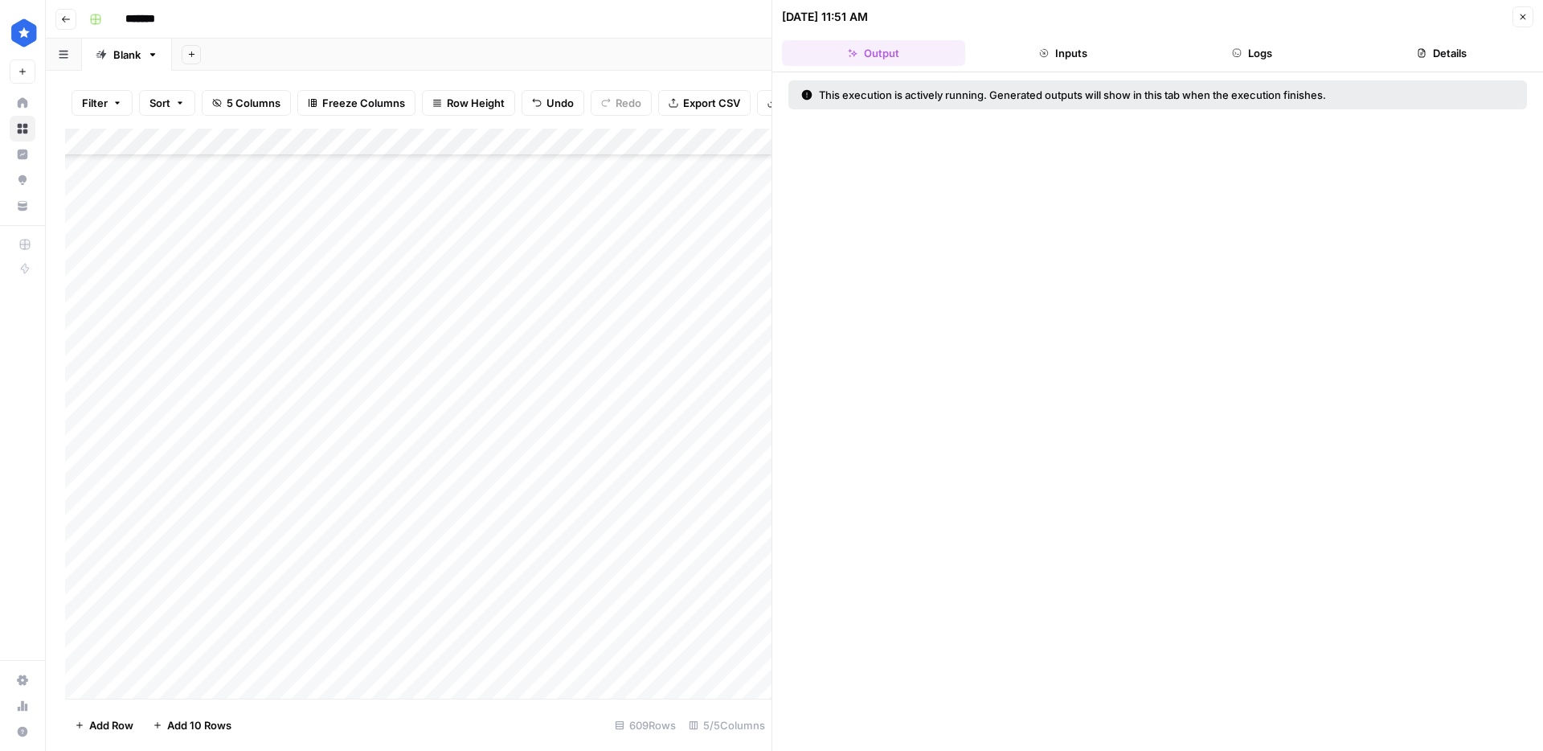
click at [1274, 59] on button "Logs" at bounding box center [1253, 53] width 183 height 26
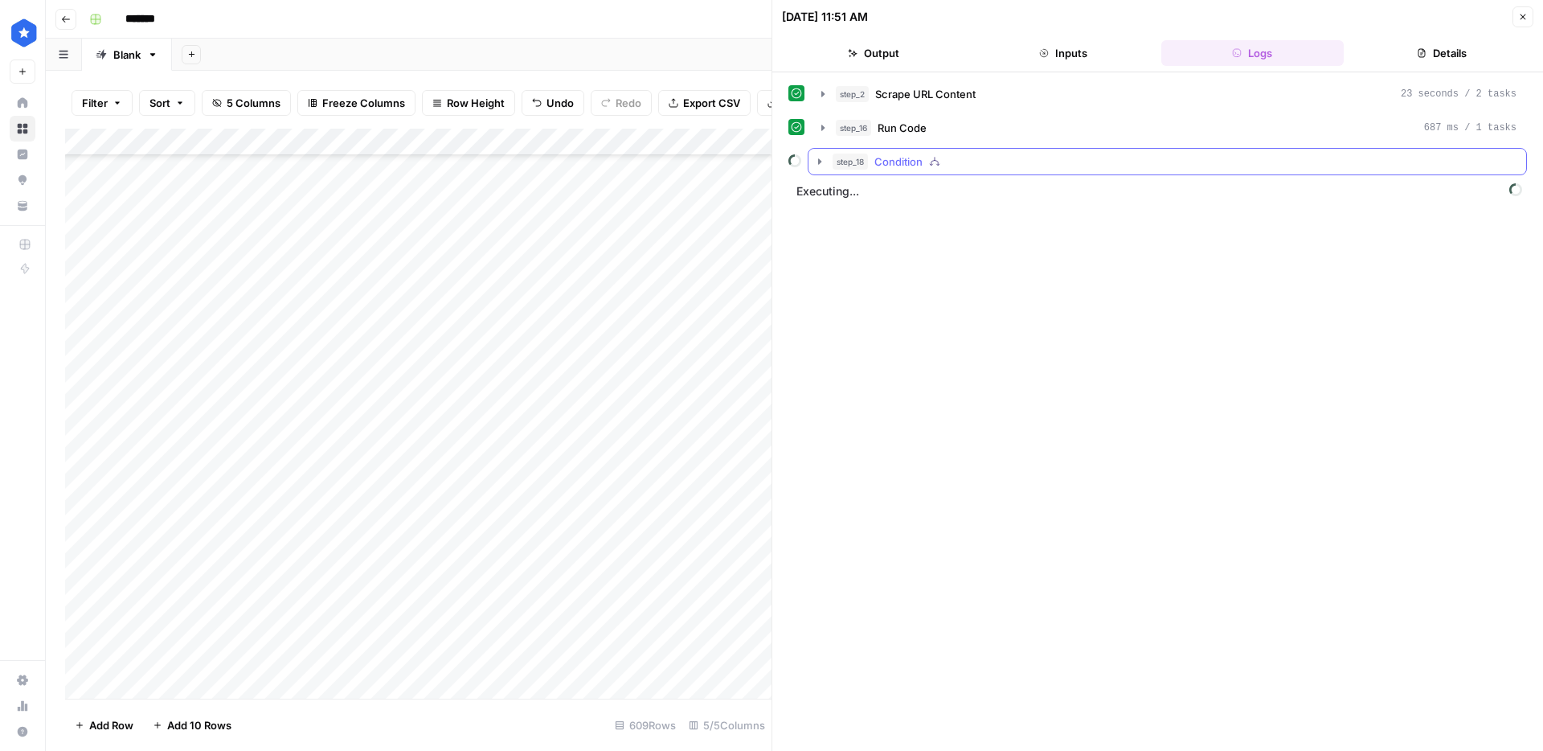
click at [910, 162] on span "Condition" at bounding box center [899, 162] width 48 height 16
click at [897, 199] on span "step_24" at bounding box center [885, 195] width 39 height 16
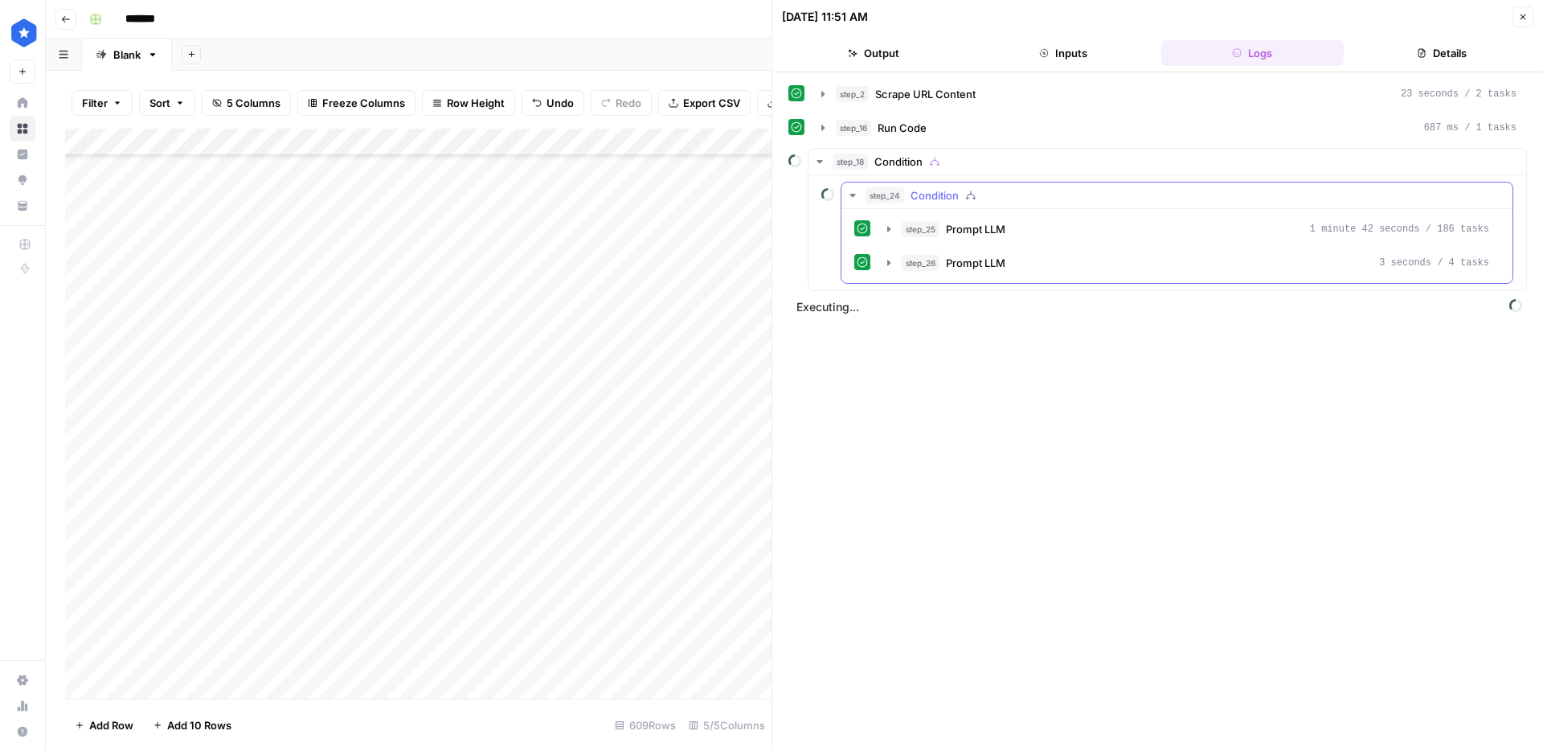
click at [897, 199] on span "step_24" at bounding box center [885, 195] width 39 height 16
click at [1521, 26] on button "Close" at bounding box center [1523, 16] width 21 height 21
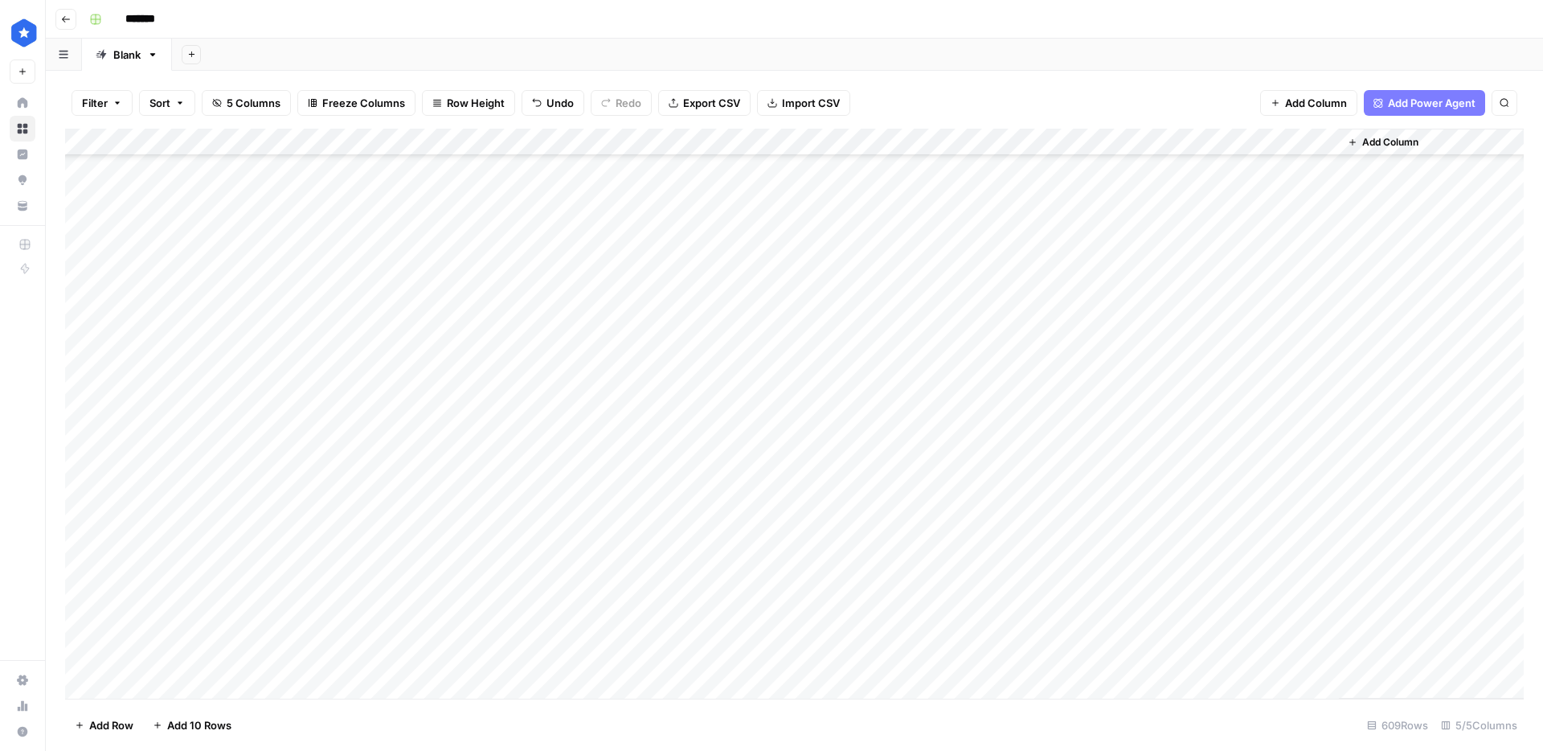
click at [1175, 661] on div "Add Column" at bounding box center [794, 414] width 1459 height 570
